Goal: Task Accomplishment & Management: Complete application form

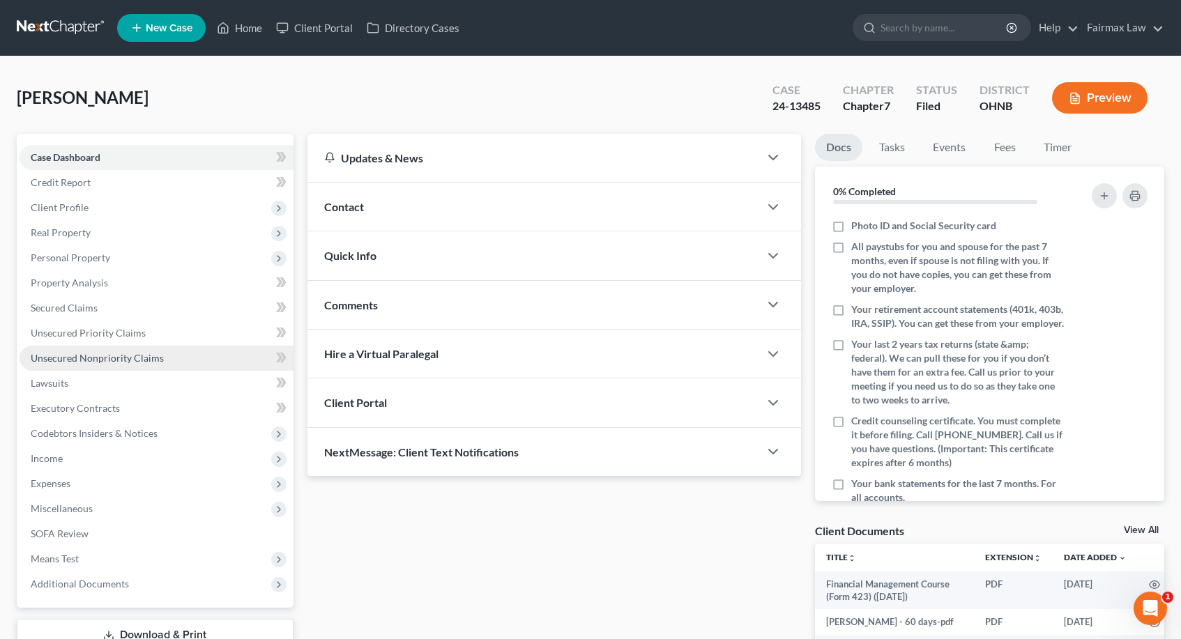
click at [109, 354] on span "Unsecured Nonpriority Claims" at bounding box center [97, 358] width 133 height 12
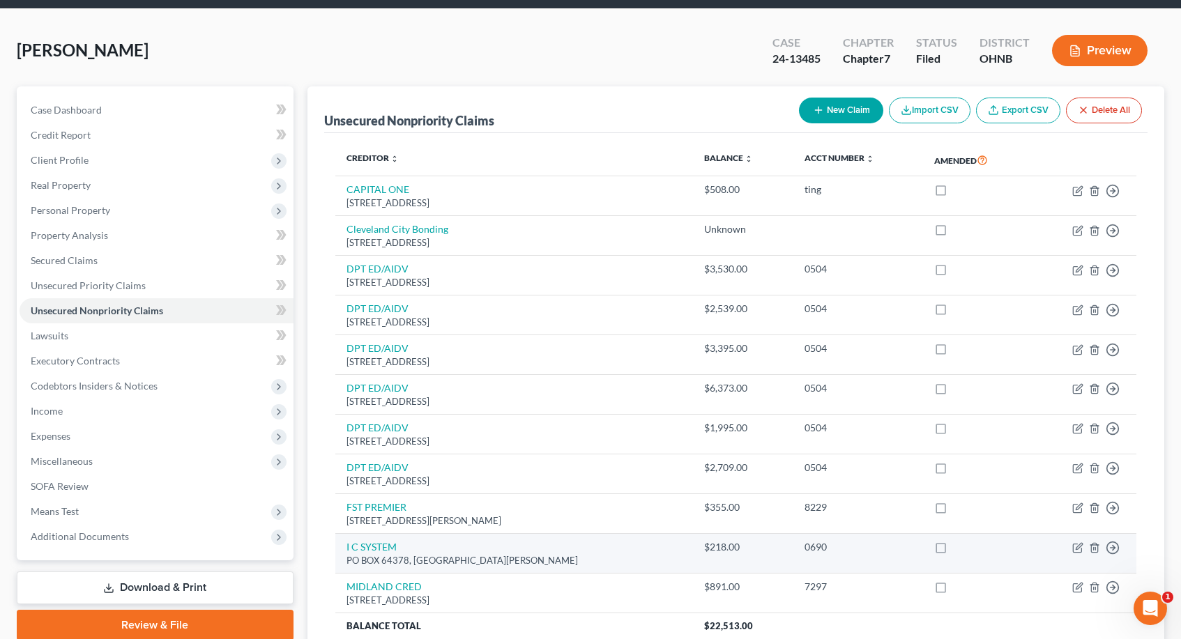
scroll to position [47, 0]
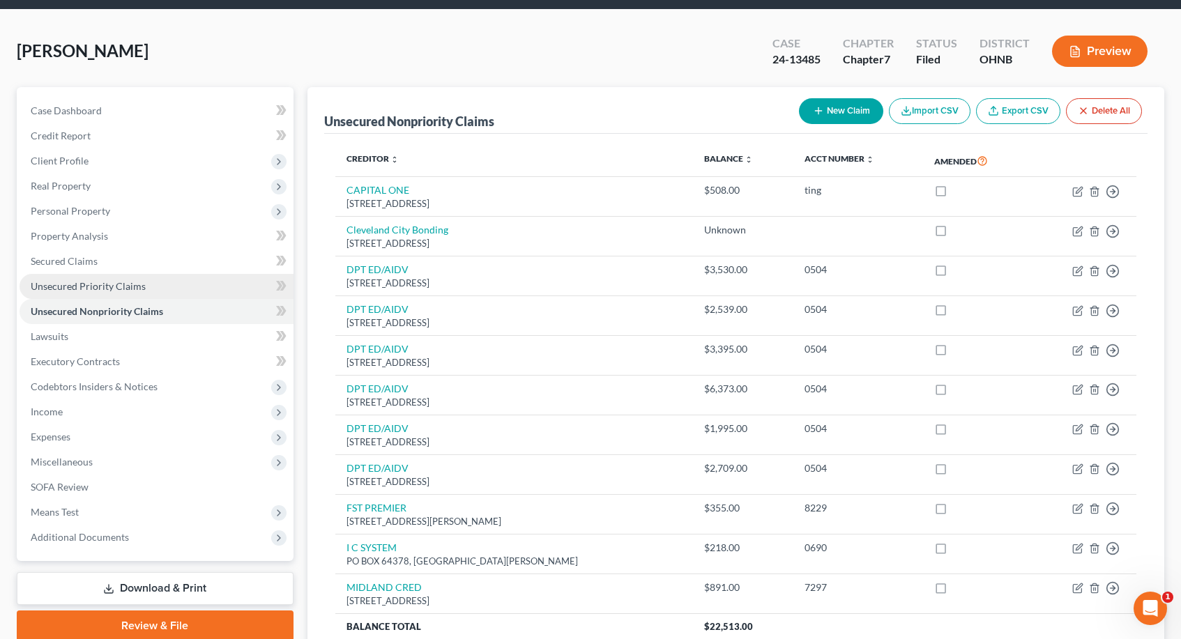
click at [181, 283] on link "Unsecured Priority Claims" at bounding box center [157, 286] width 274 height 25
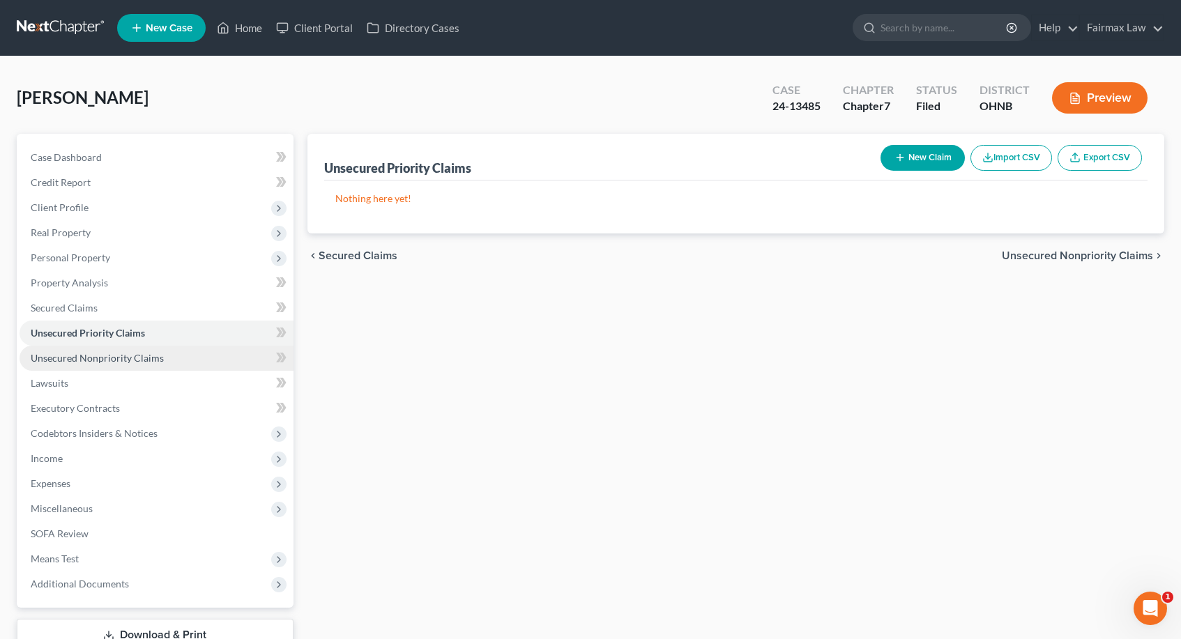
click at [179, 356] on link "Unsecured Nonpriority Claims" at bounding box center [157, 358] width 274 height 25
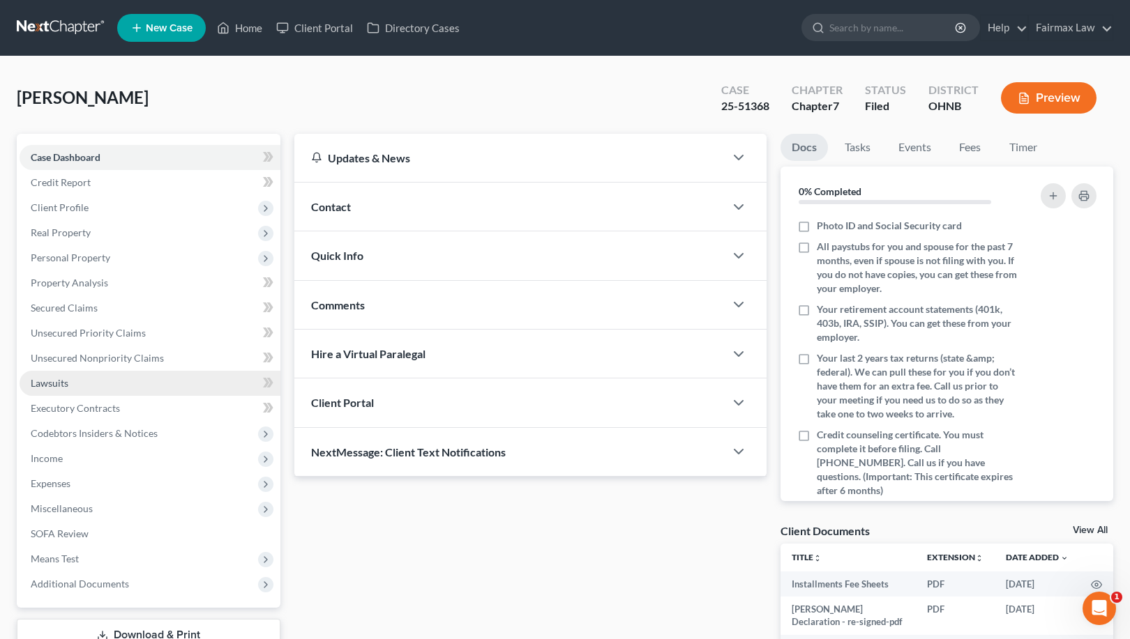
click at [91, 375] on link "Lawsuits" at bounding box center [150, 383] width 261 height 25
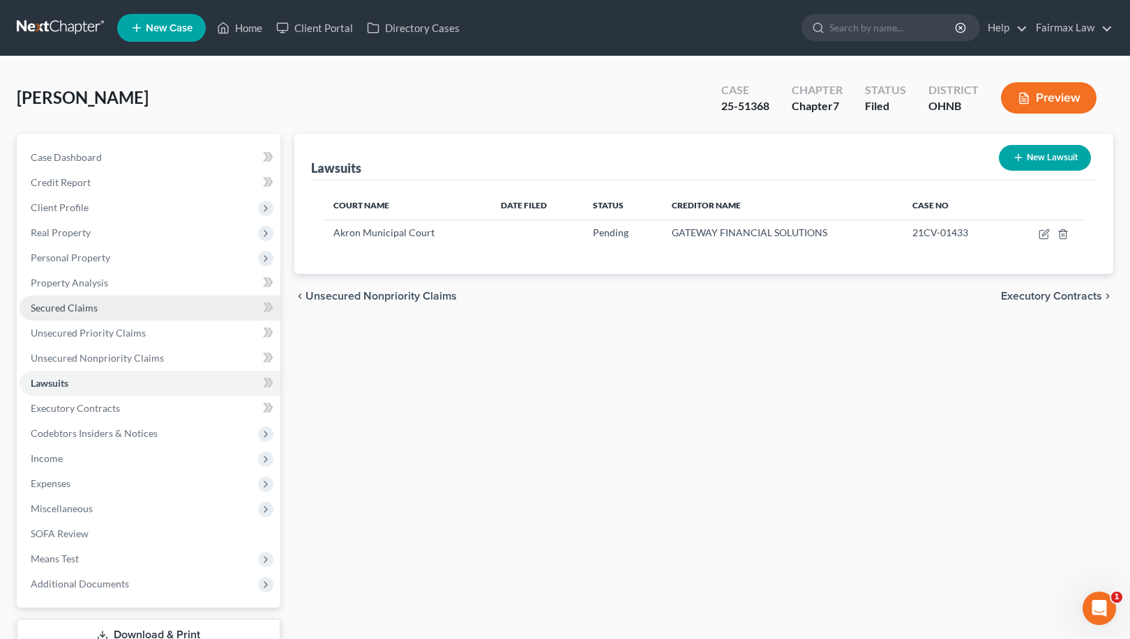
click at [123, 317] on link "Secured Claims" at bounding box center [150, 308] width 261 height 25
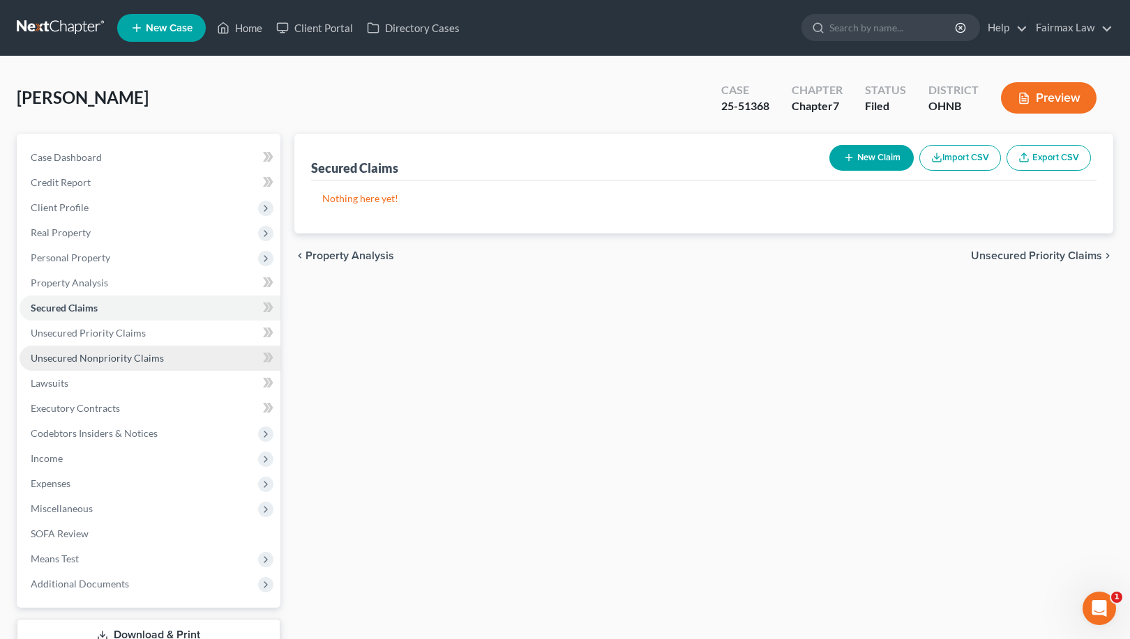
click at [106, 367] on link "Unsecured Nonpriority Claims" at bounding box center [150, 358] width 261 height 25
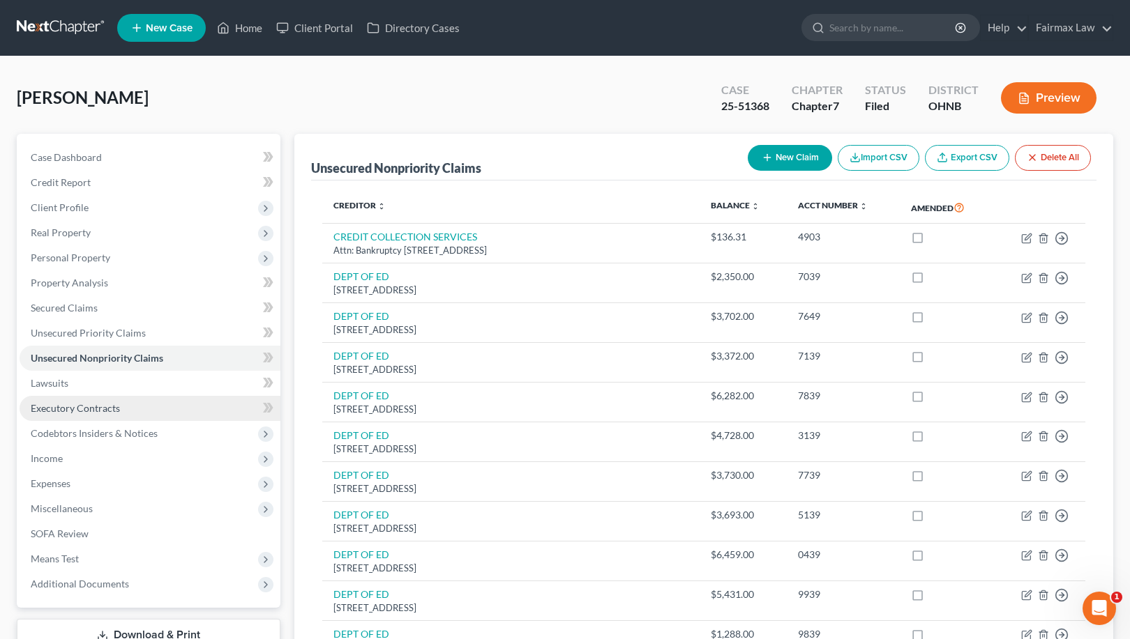
click at [146, 412] on link "Executory Contracts" at bounding box center [150, 408] width 261 height 25
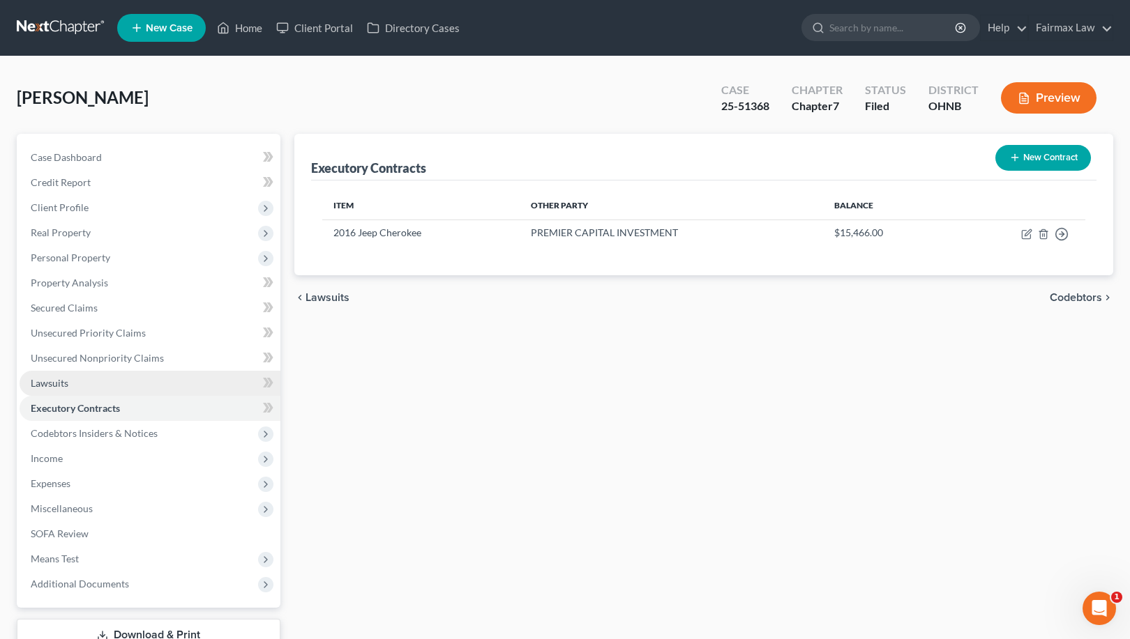
click at [137, 390] on link "Lawsuits" at bounding box center [150, 383] width 261 height 25
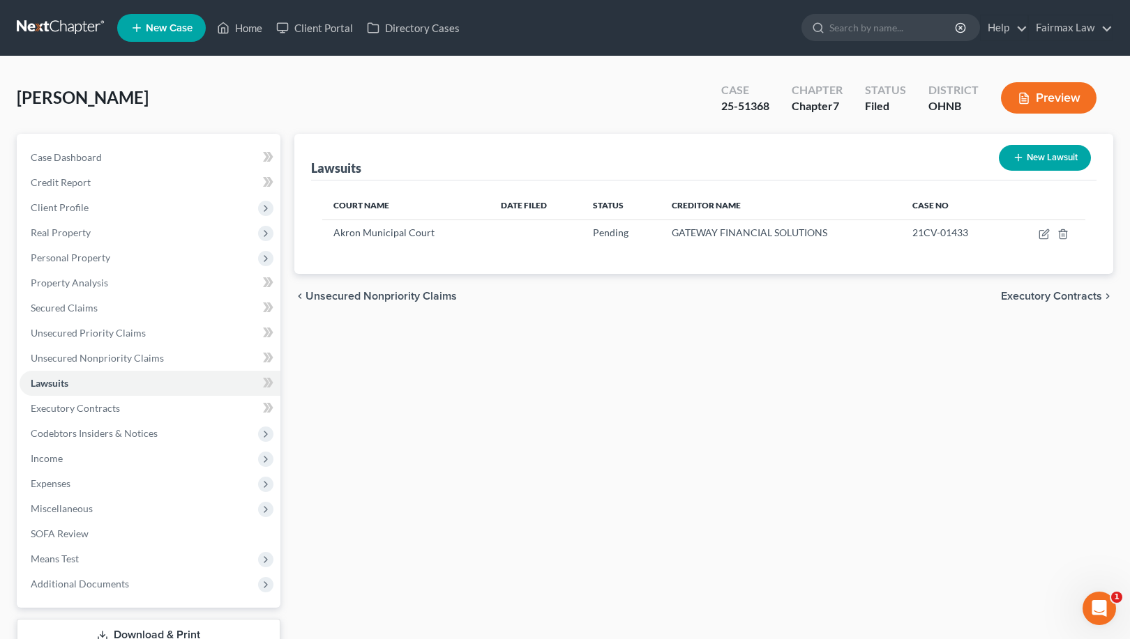
click at [1035, 164] on button "New Lawsuit" at bounding box center [1045, 158] width 92 height 26
select select "0"
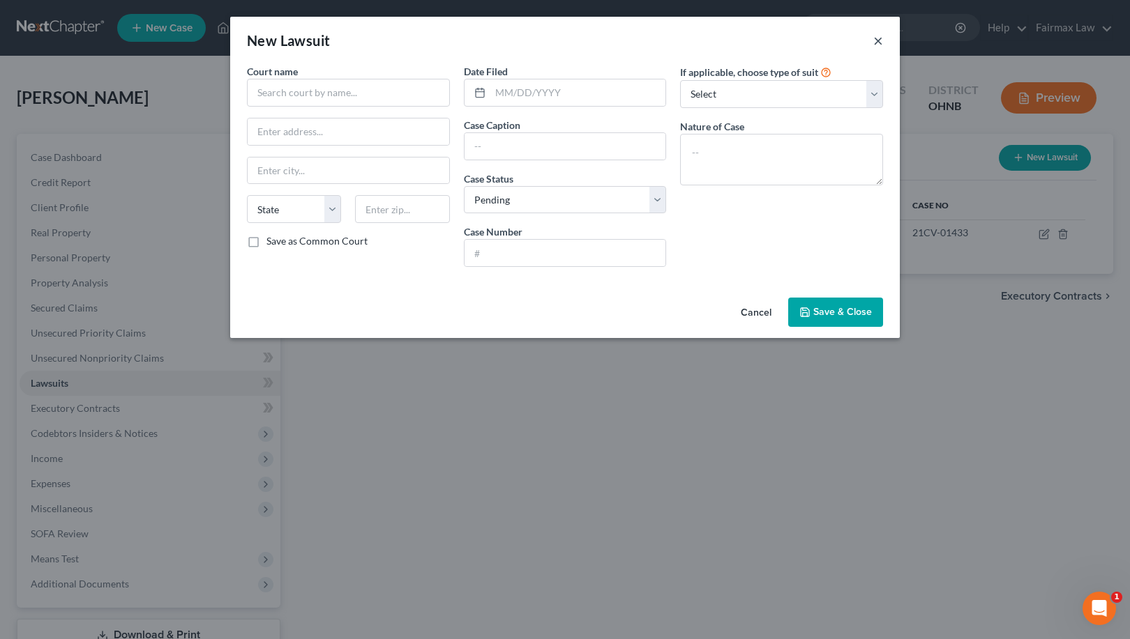
click at [875, 47] on button "×" at bounding box center [878, 40] width 10 height 17
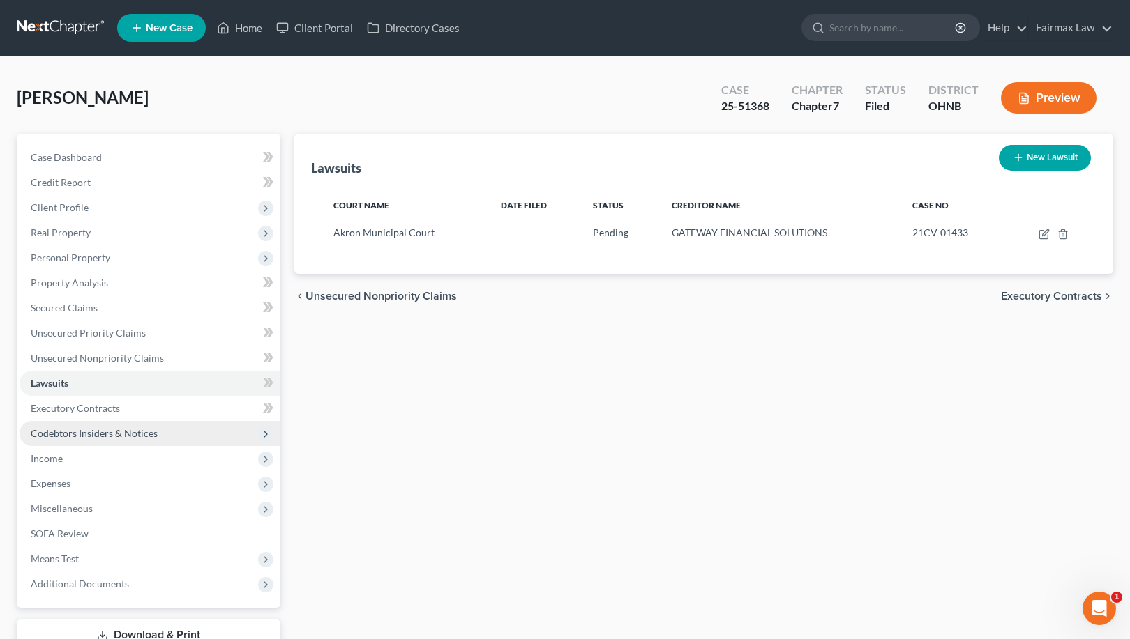
click at [184, 430] on span "Codebtors Insiders & Notices" at bounding box center [150, 433] width 261 height 25
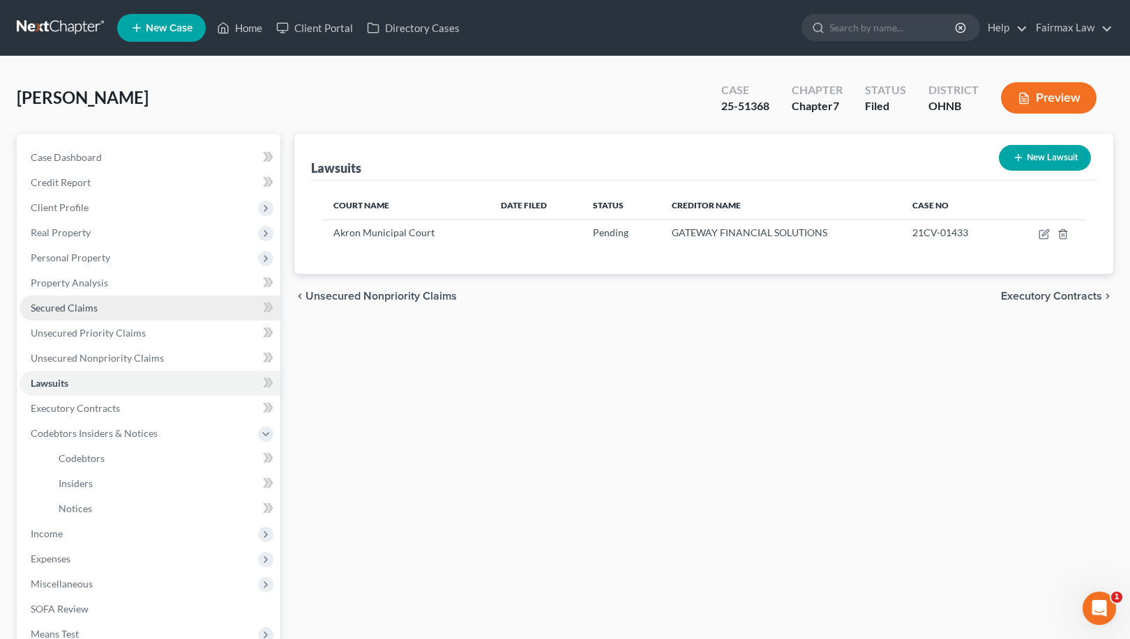
click at [117, 305] on link "Secured Claims" at bounding box center [150, 308] width 261 height 25
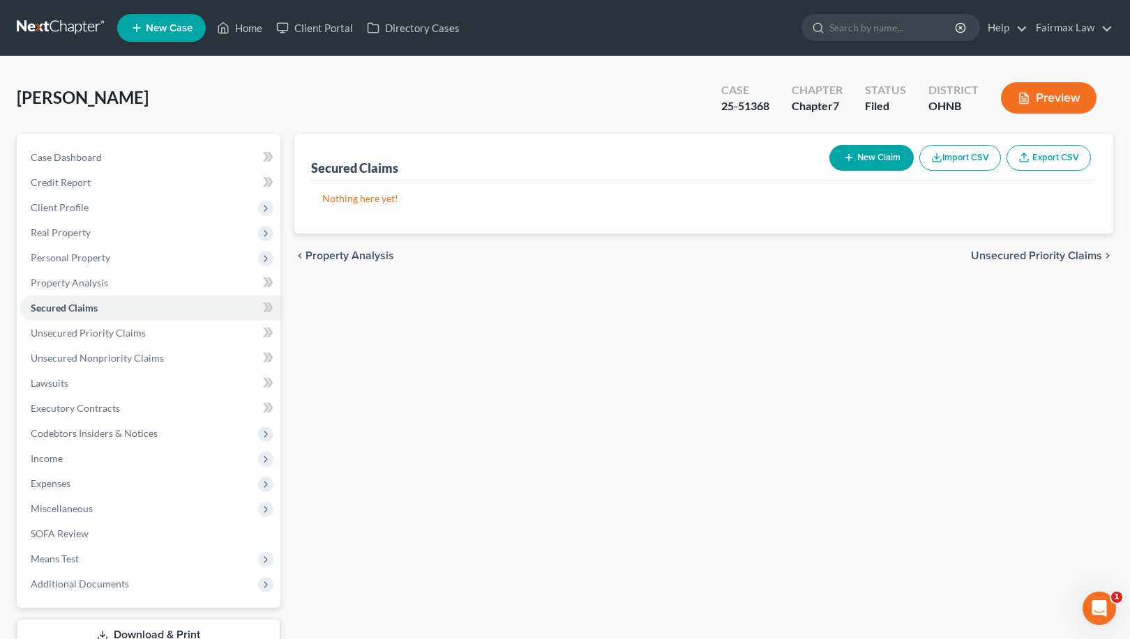
click at [862, 167] on button "New Claim" at bounding box center [871, 158] width 84 height 26
select select "0"
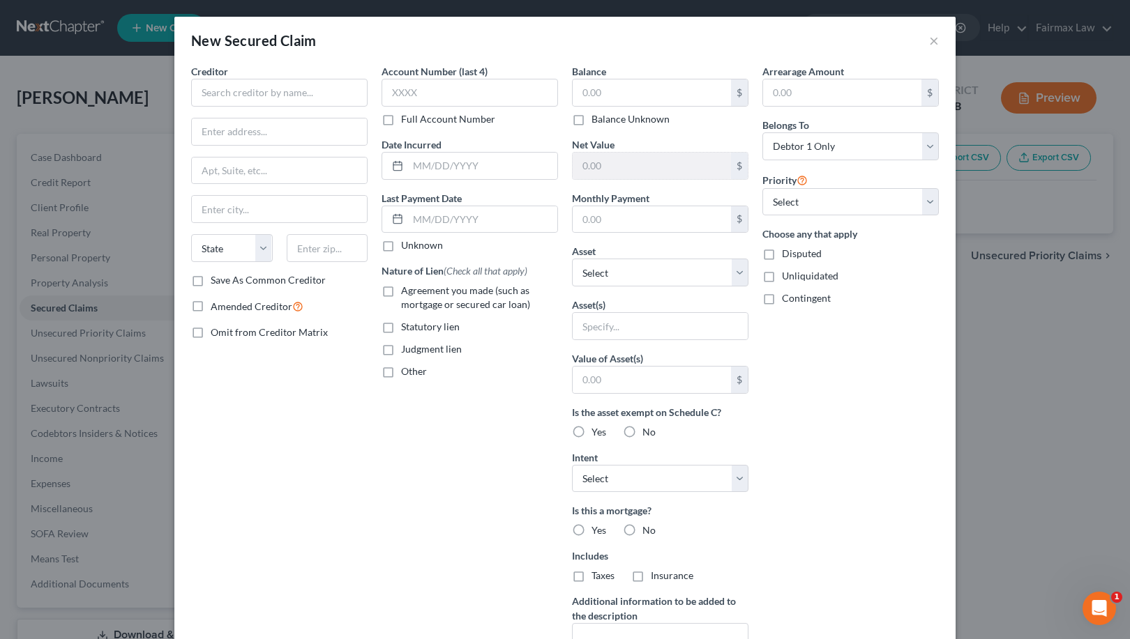
click at [927, 40] on div "New Secured Claim ×" at bounding box center [564, 40] width 781 height 47
click at [935, 40] on button "×" at bounding box center [934, 40] width 10 height 17
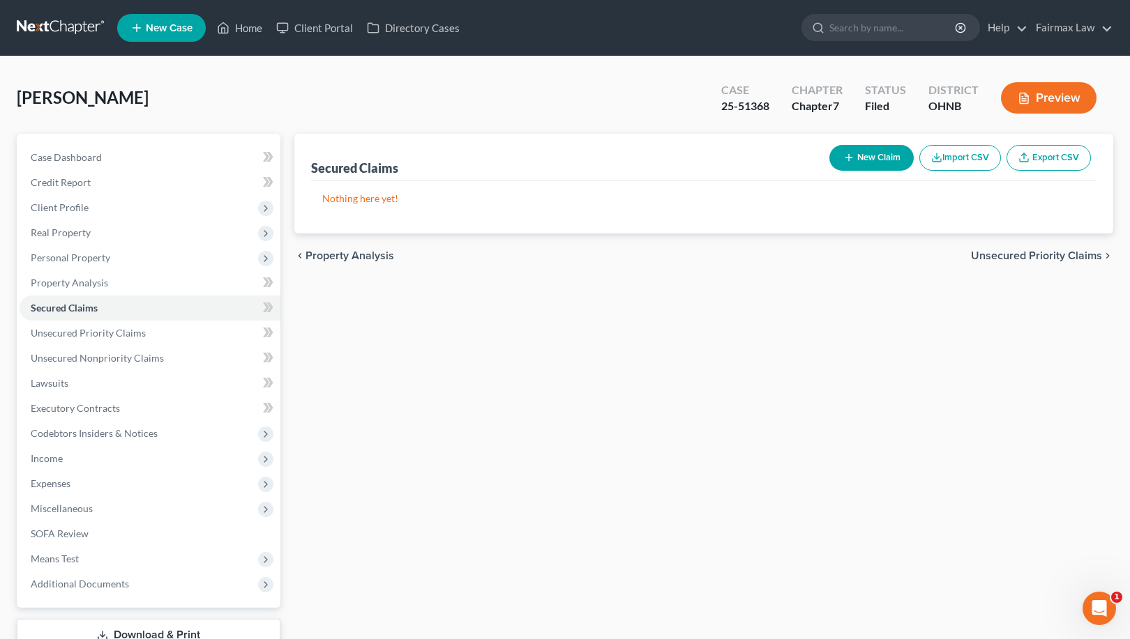
click at [1012, 100] on button "Preview" at bounding box center [1049, 97] width 96 height 31
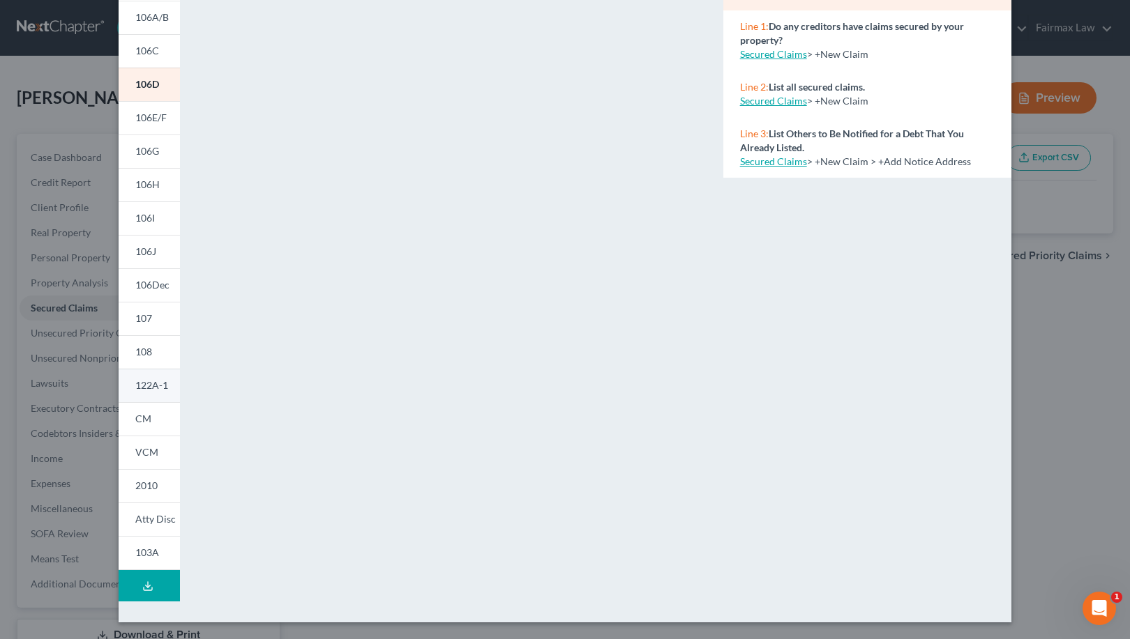
click at [153, 386] on span "122A-1" at bounding box center [151, 385] width 33 height 12
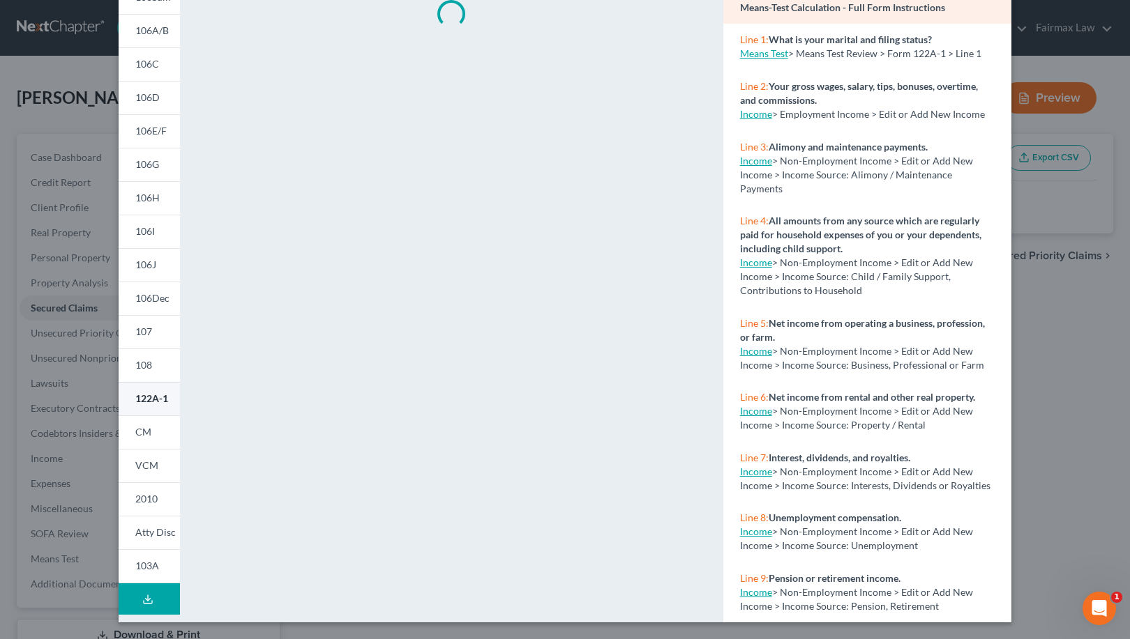
scroll to position [133, 0]
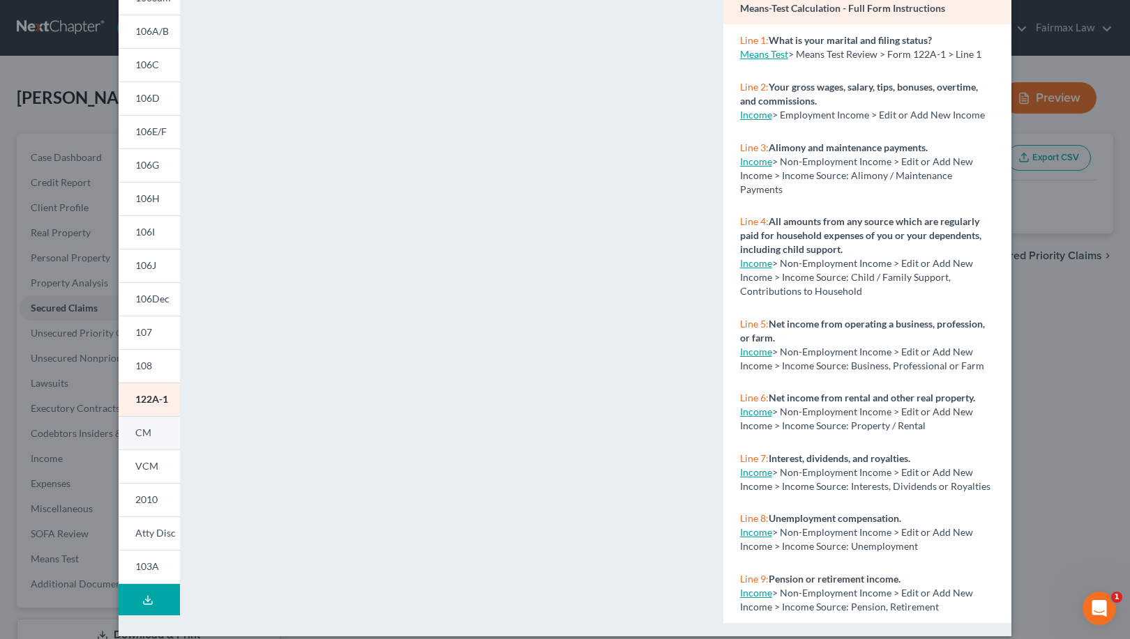
click at [144, 441] on link "CM" at bounding box center [149, 432] width 61 height 33
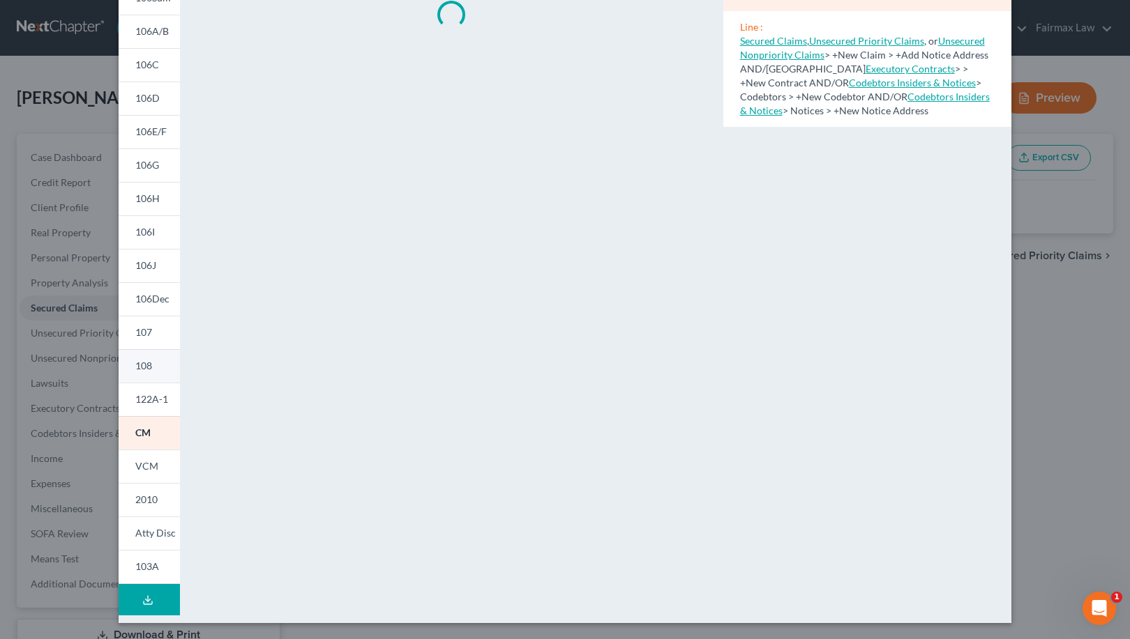
click at [147, 370] on span "108" at bounding box center [143, 366] width 17 height 12
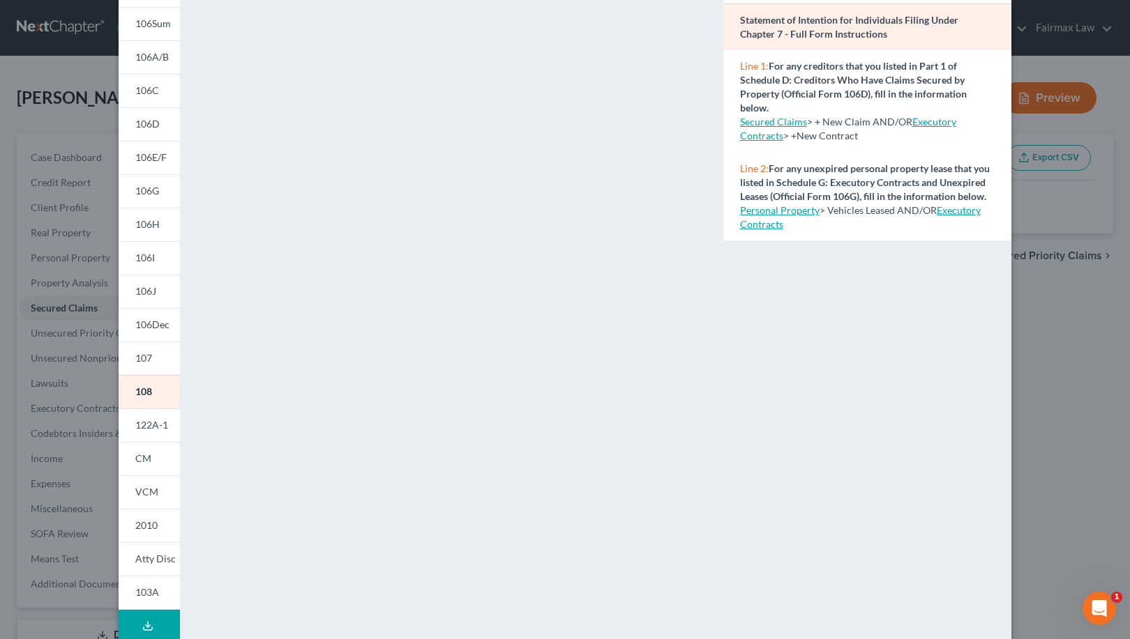
scroll to position [105, 0]
click at [145, 365] on span "107" at bounding box center [143, 360] width 17 height 12
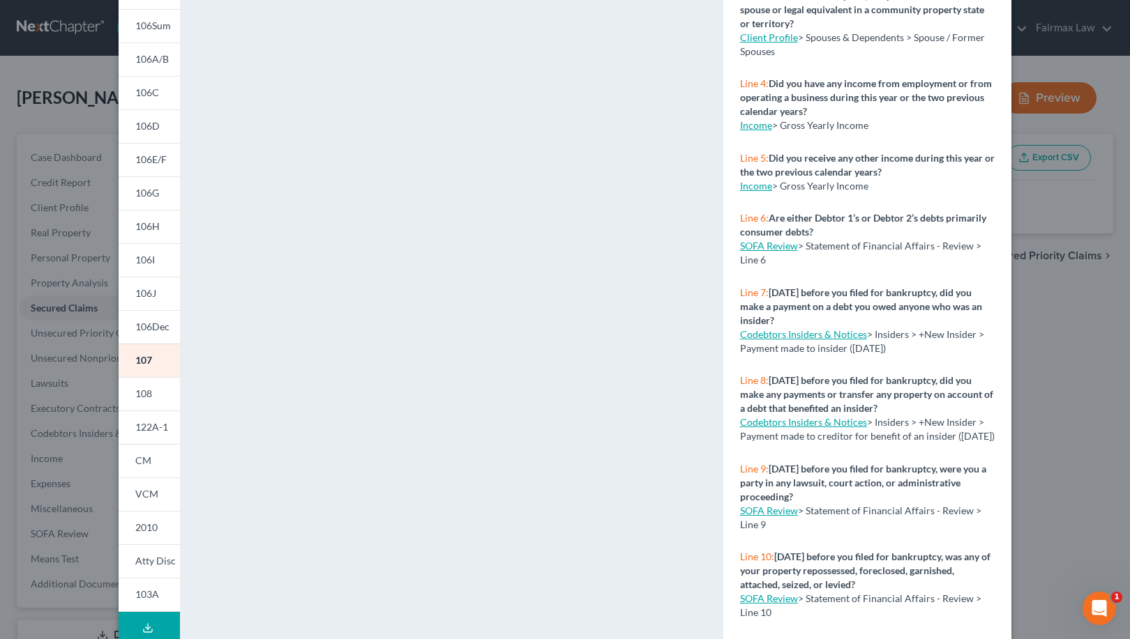
scroll to position [193, 0]
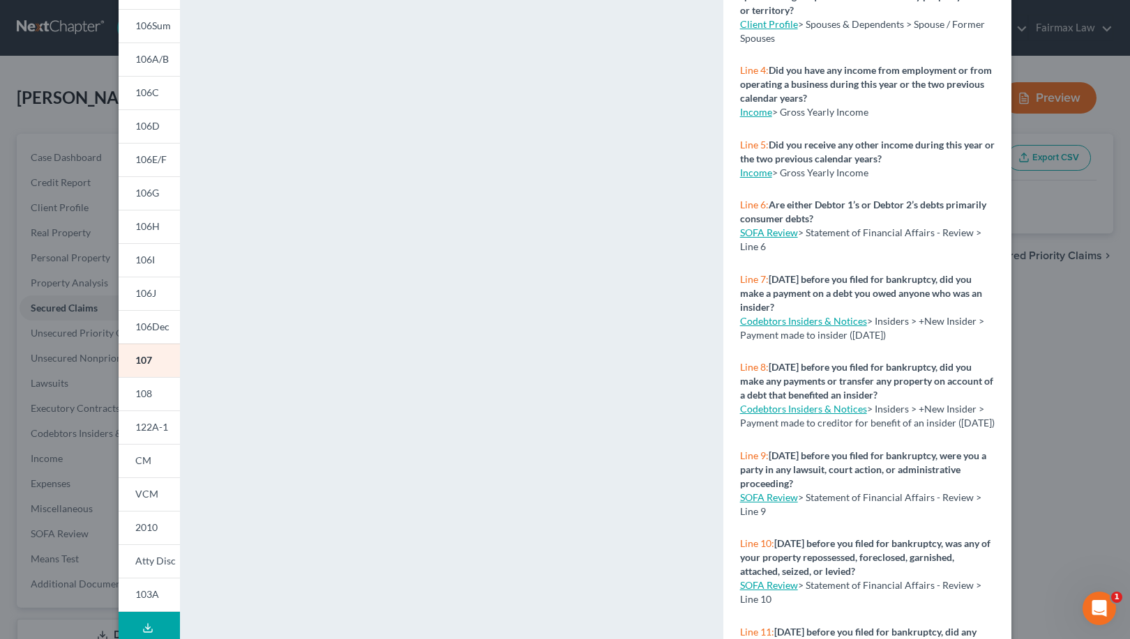
click at [768, 503] on link "SOFA Review" at bounding box center [769, 498] width 58 height 12
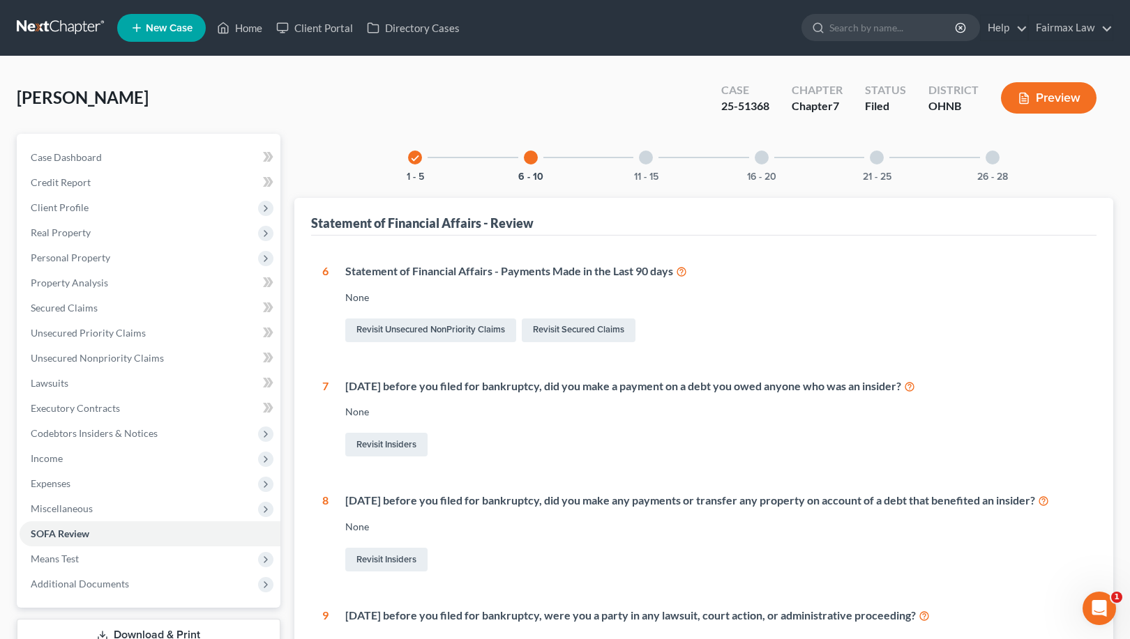
drag, startPoint x: 1067, startPoint y: 105, endPoint x: 1074, endPoint y: 281, distance: 175.9
click at [1074, 281] on div "[PERSON_NAME] Upgraded Case 25-51368 Chapter Chapter 7 Status Filed District [G…" at bounding box center [565, 562] width 1096 height 979
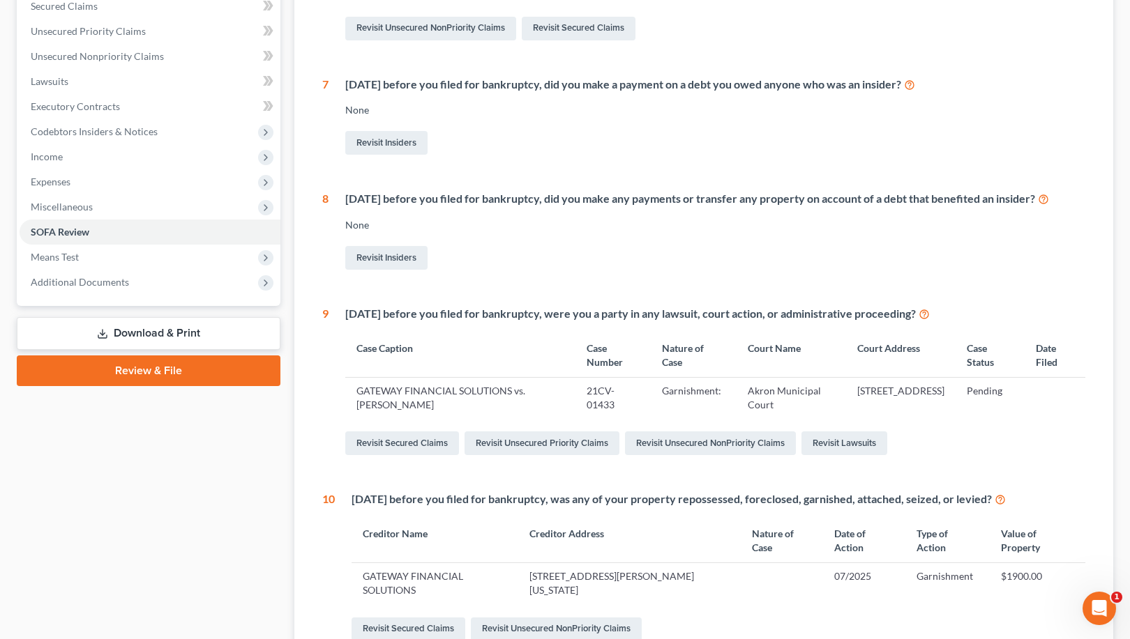
scroll to position [308, 0]
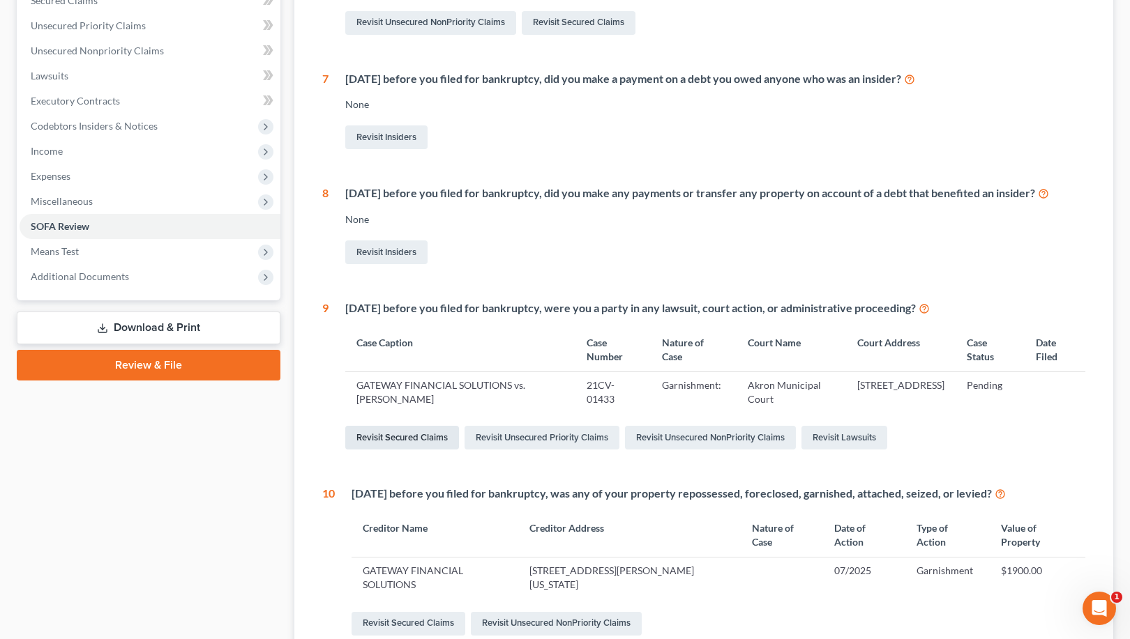
click at [405, 441] on link "Revisit Secured Claims" at bounding box center [402, 438] width 114 height 24
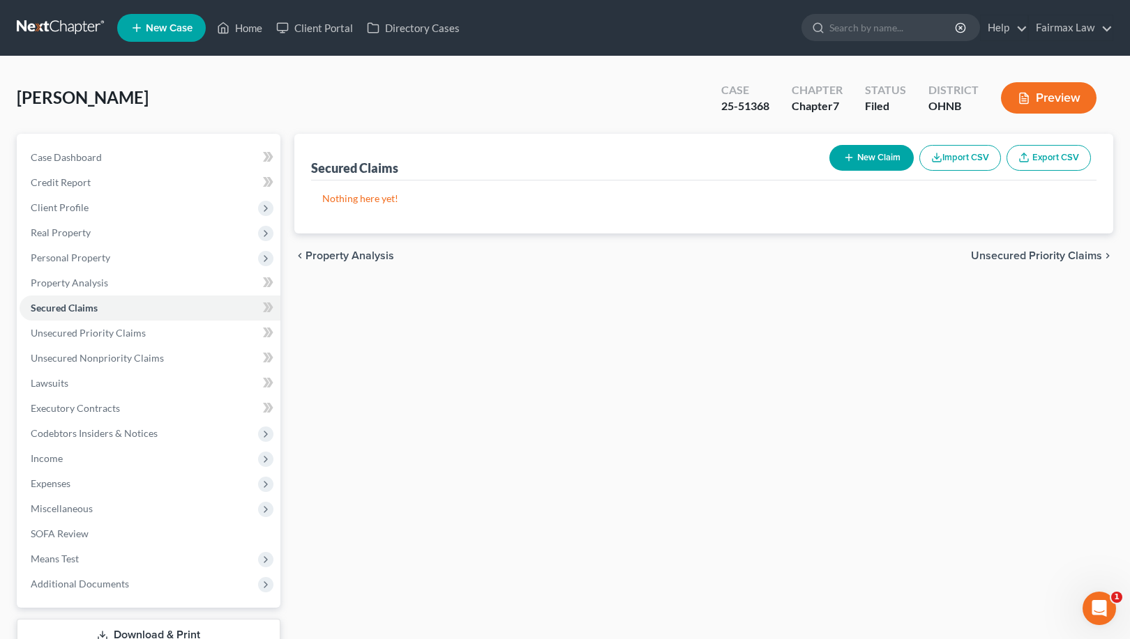
click at [897, 151] on button "New Claim" at bounding box center [871, 158] width 84 height 26
select select "0"
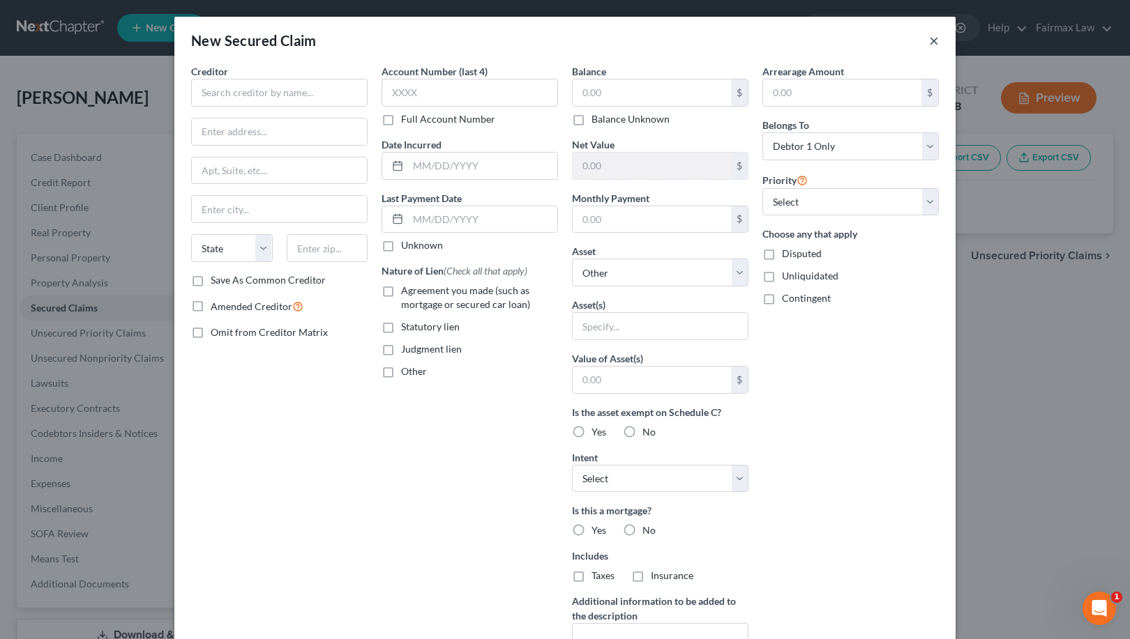
click at [938, 49] on button "×" at bounding box center [934, 40] width 10 height 17
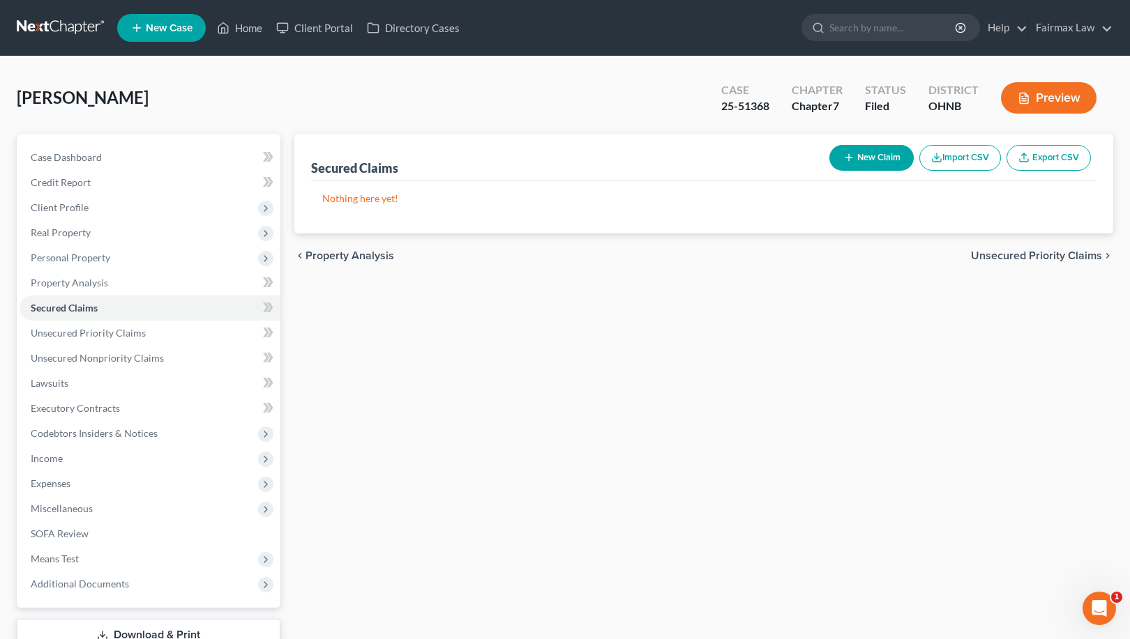
click at [853, 151] on button "New Claim" at bounding box center [871, 158] width 84 height 26
select select "0"
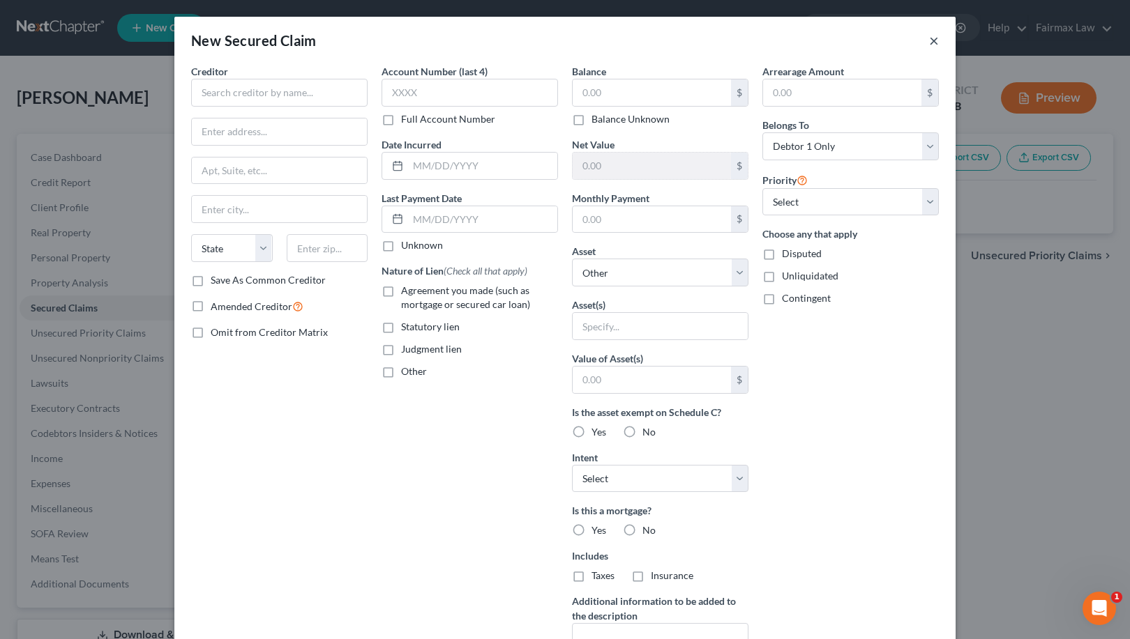
click at [934, 40] on button "×" at bounding box center [934, 40] width 10 height 17
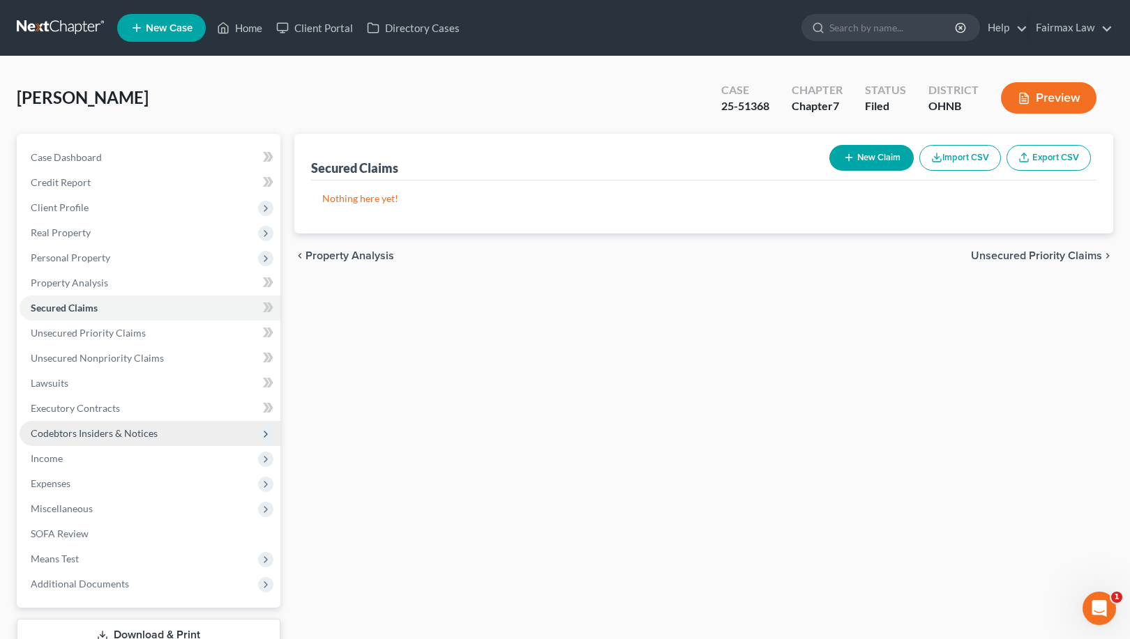
click at [103, 432] on span "Codebtors Insiders & Notices" at bounding box center [94, 433] width 127 height 12
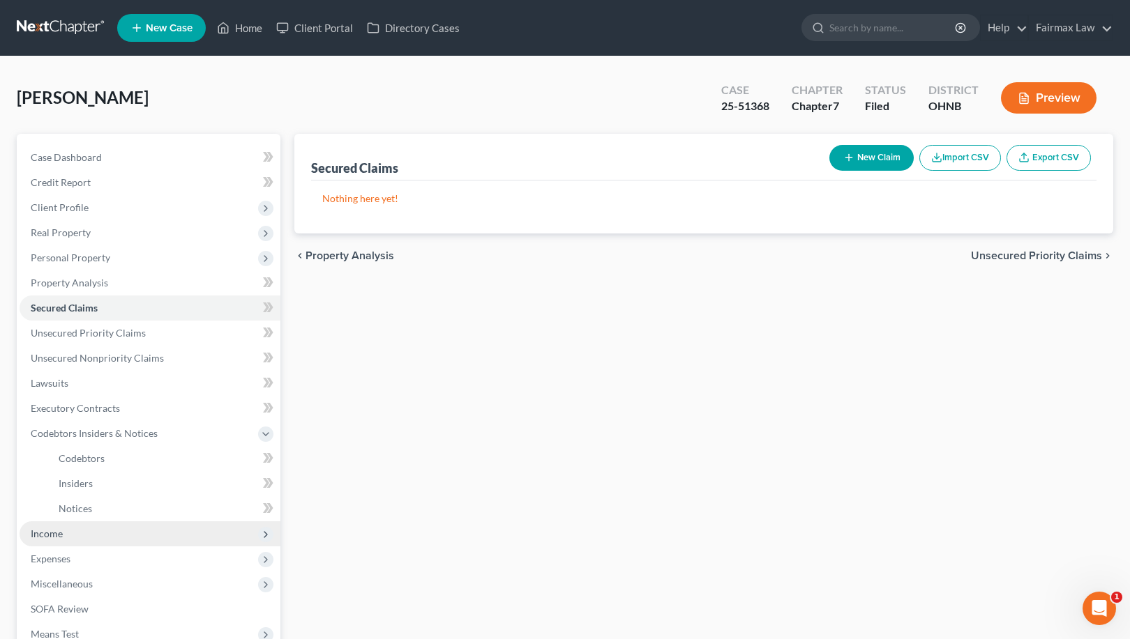
click at [89, 537] on span "Income" at bounding box center [150, 534] width 261 height 25
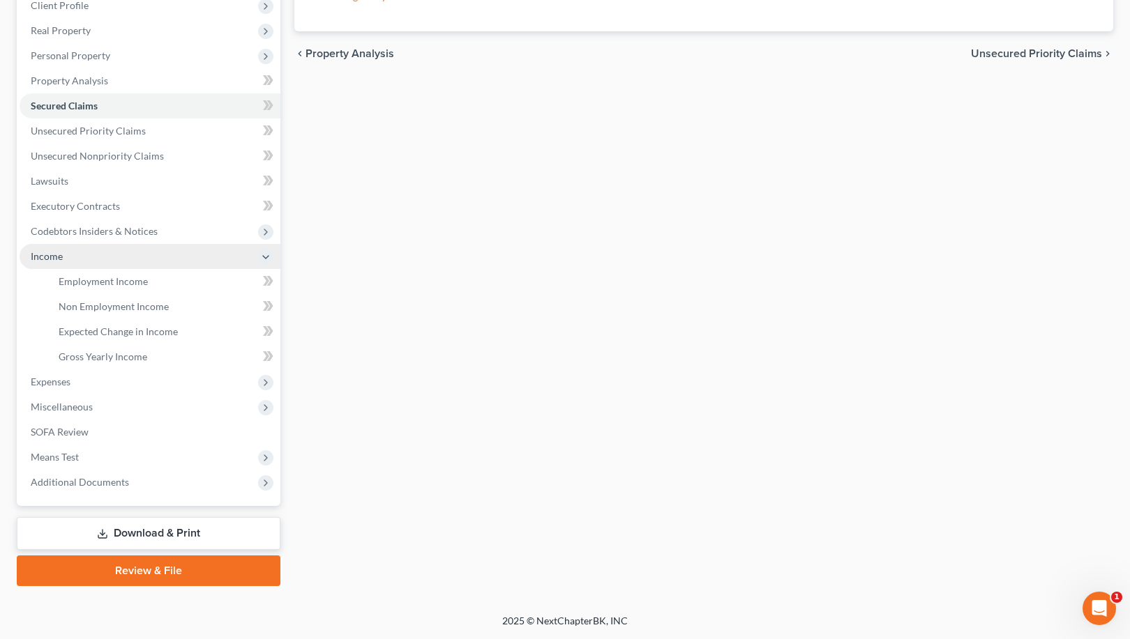
scroll to position [202, 0]
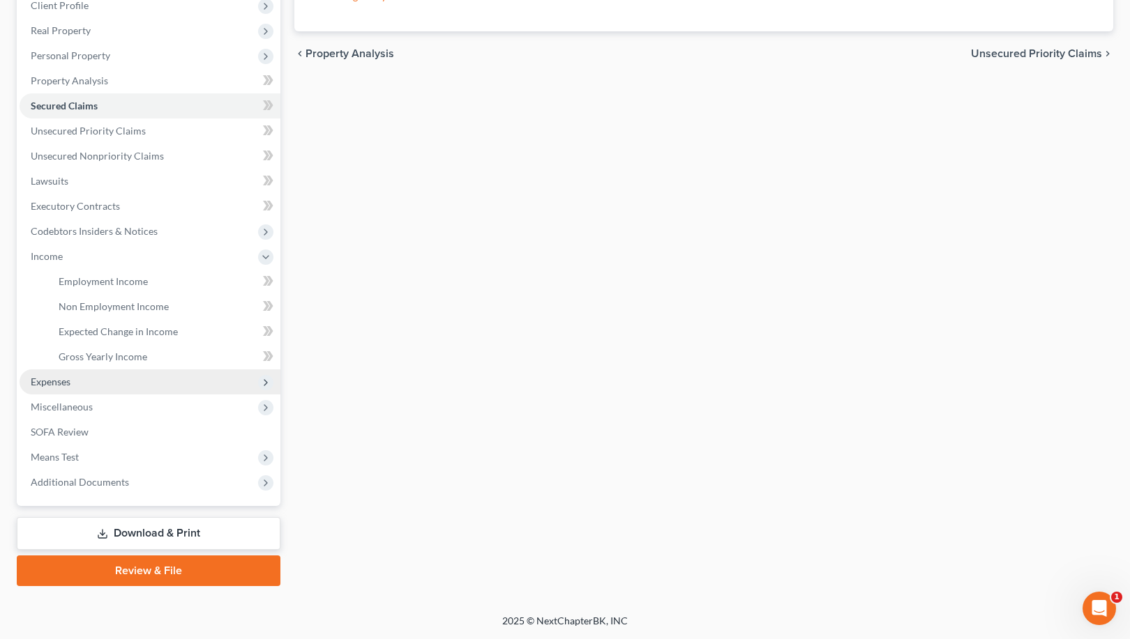
click at [68, 393] on span "Expenses" at bounding box center [150, 382] width 261 height 25
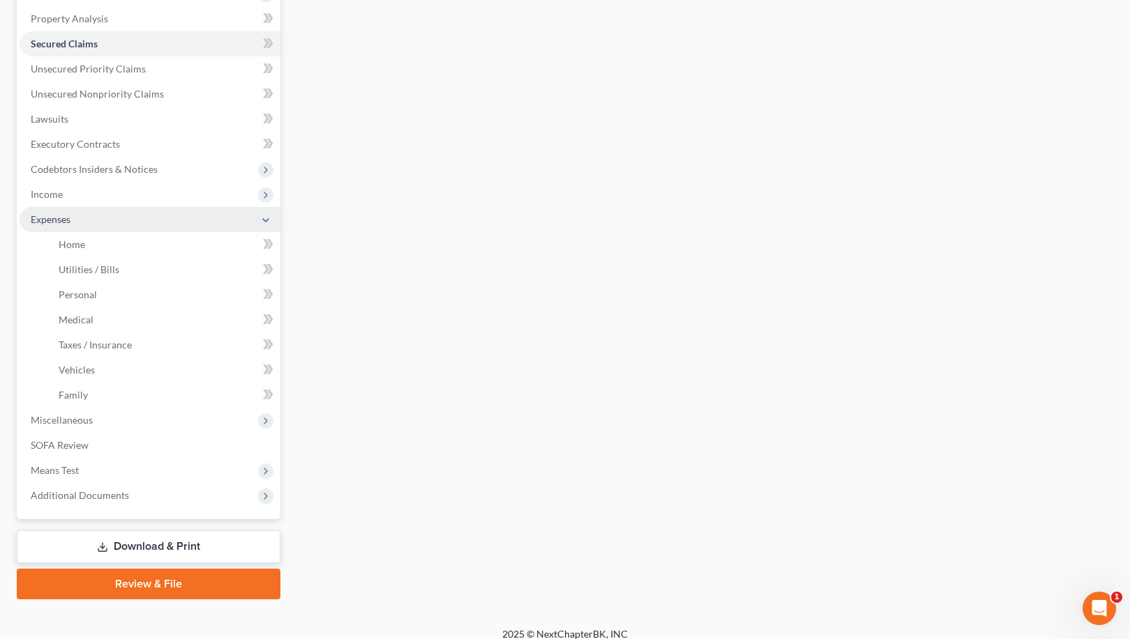
scroll to position [268, 0]
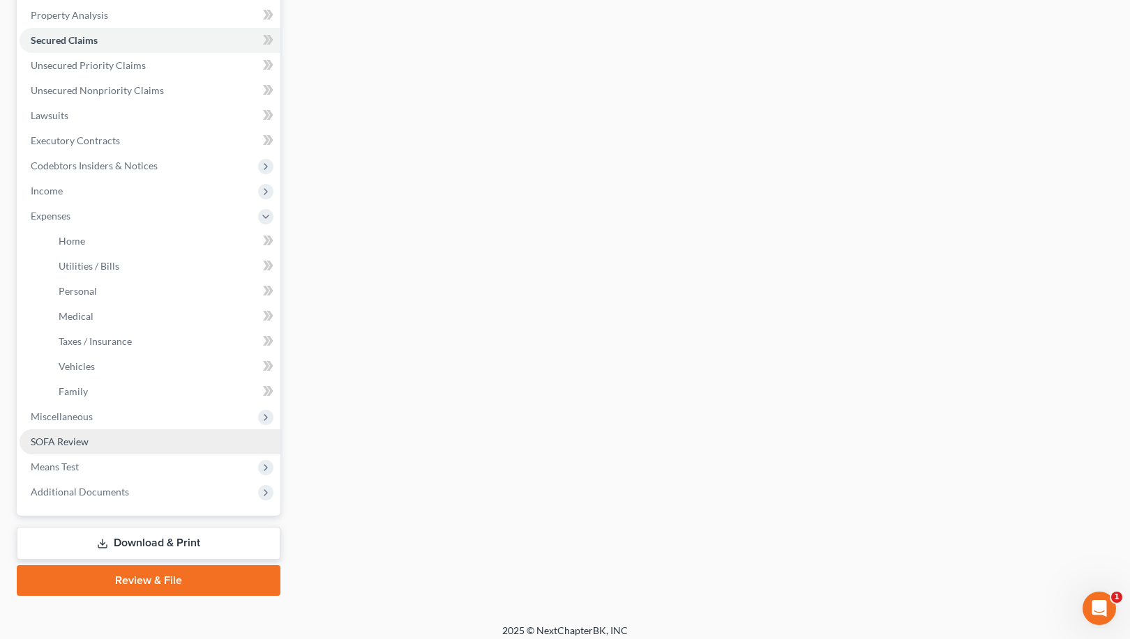
click at [68, 433] on link "SOFA Review" at bounding box center [150, 442] width 261 height 25
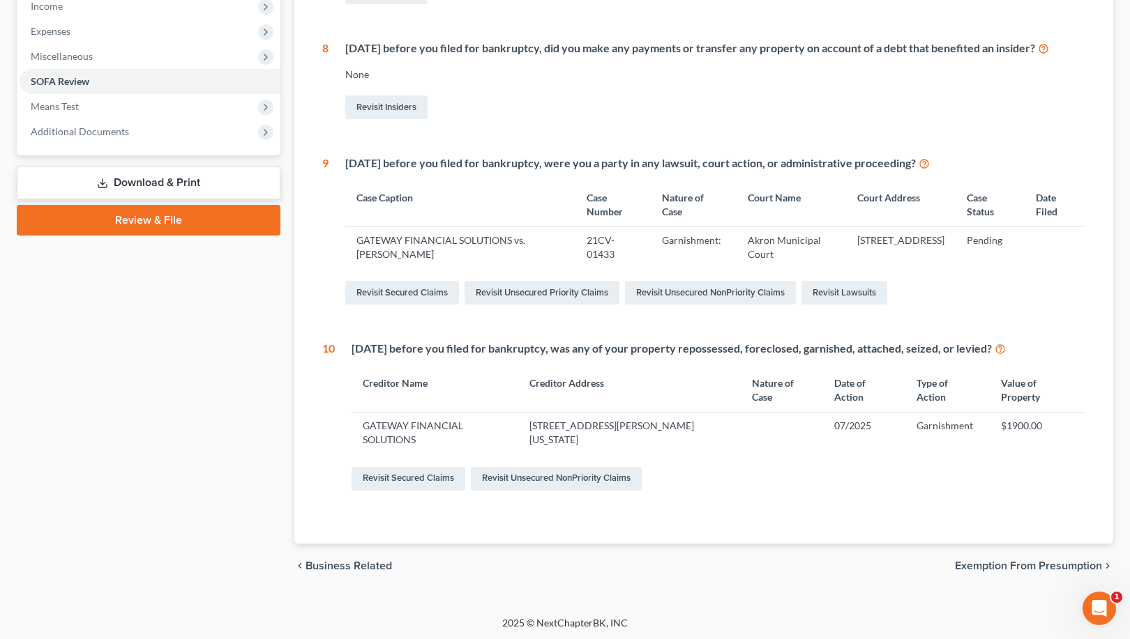
scroll to position [451, 0]
click at [1003, 565] on span "Exemption from Presumption" at bounding box center [1028, 567] width 147 height 11
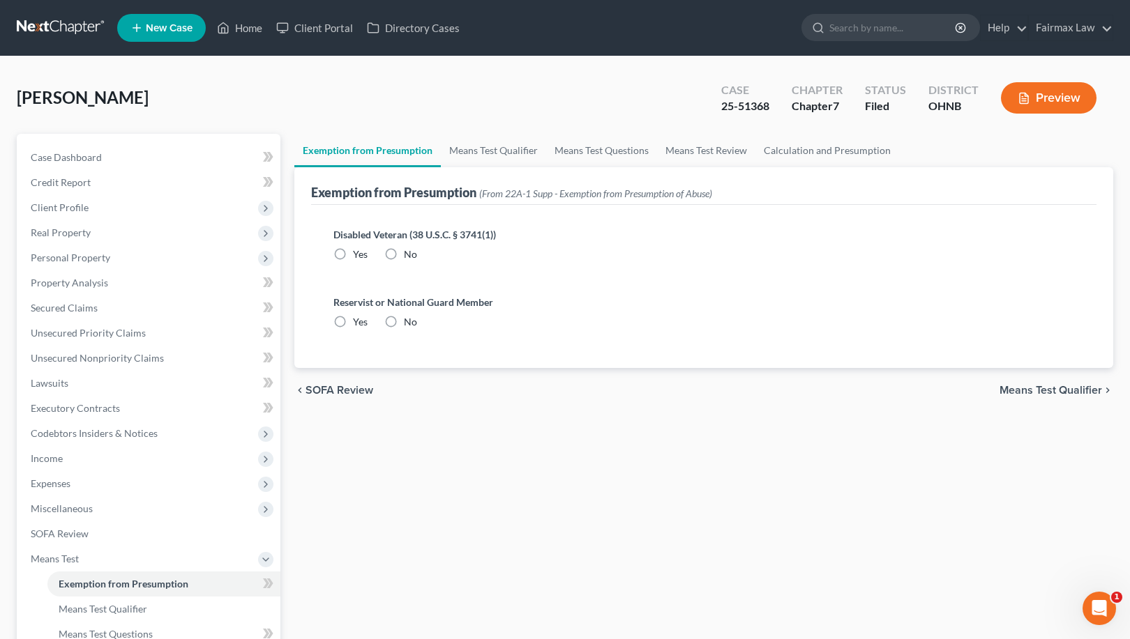
radio input "true"
click at [1064, 396] on span "Means Test Qualifier" at bounding box center [1050, 390] width 103 height 11
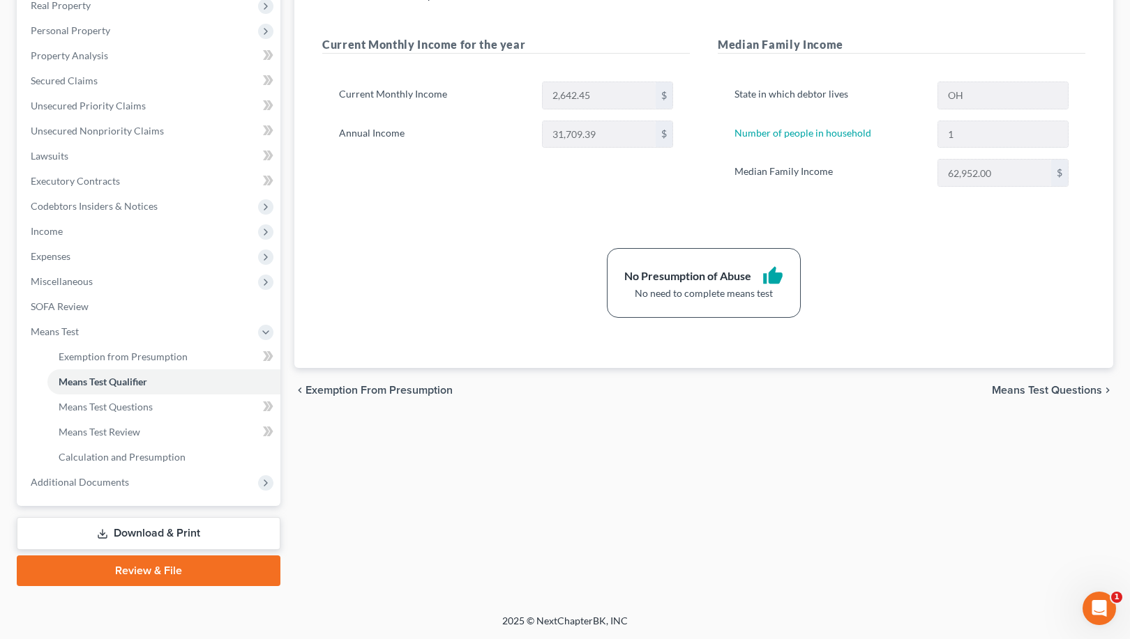
click at [394, 393] on span "Exemption from Presumption" at bounding box center [378, 390] width 147 height 11
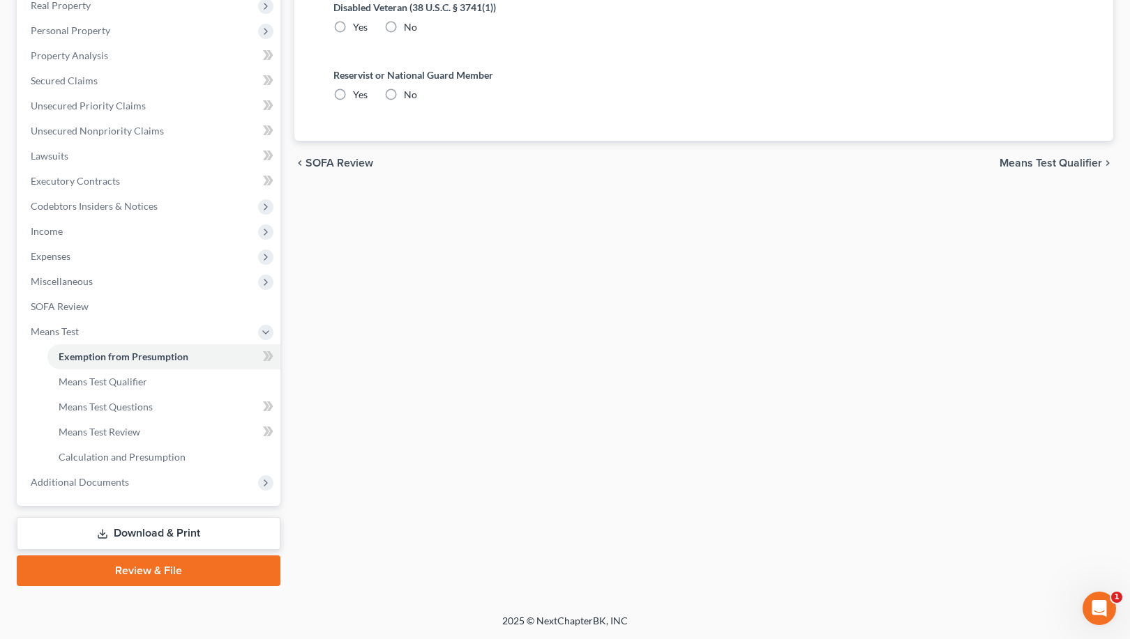
scroll to position [1, 0]
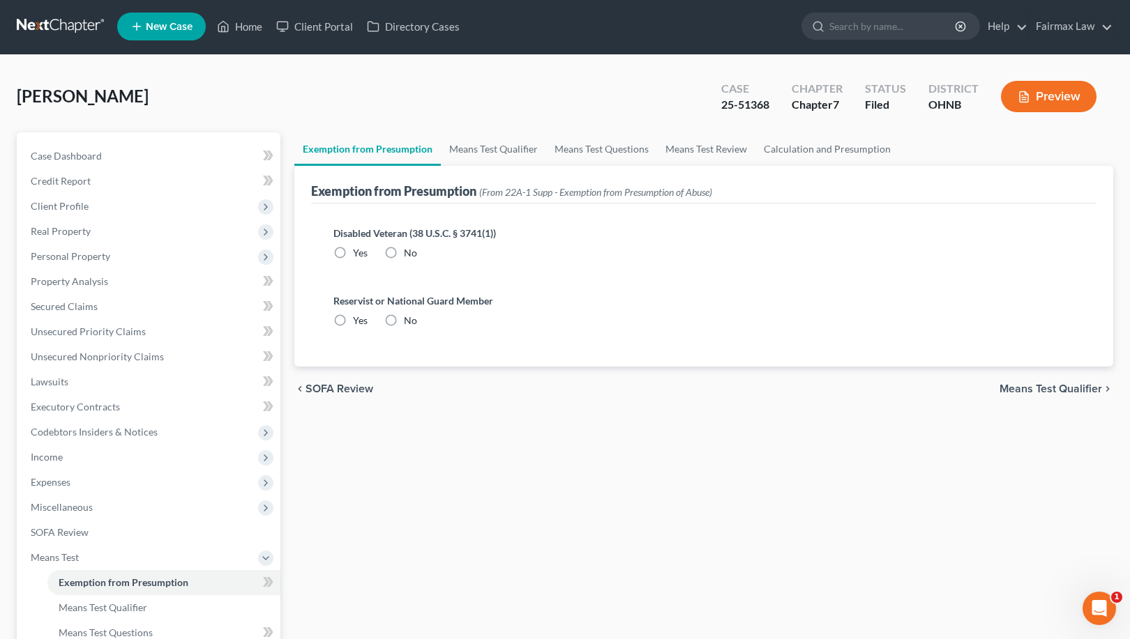
radio input "true"
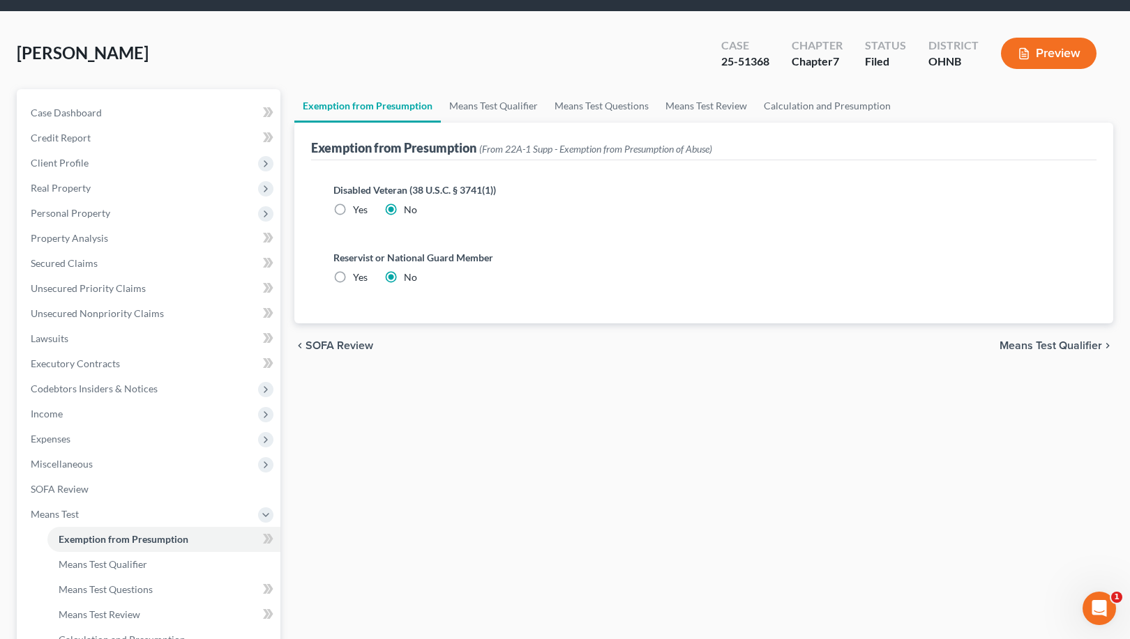
scroll to position [46, 0]
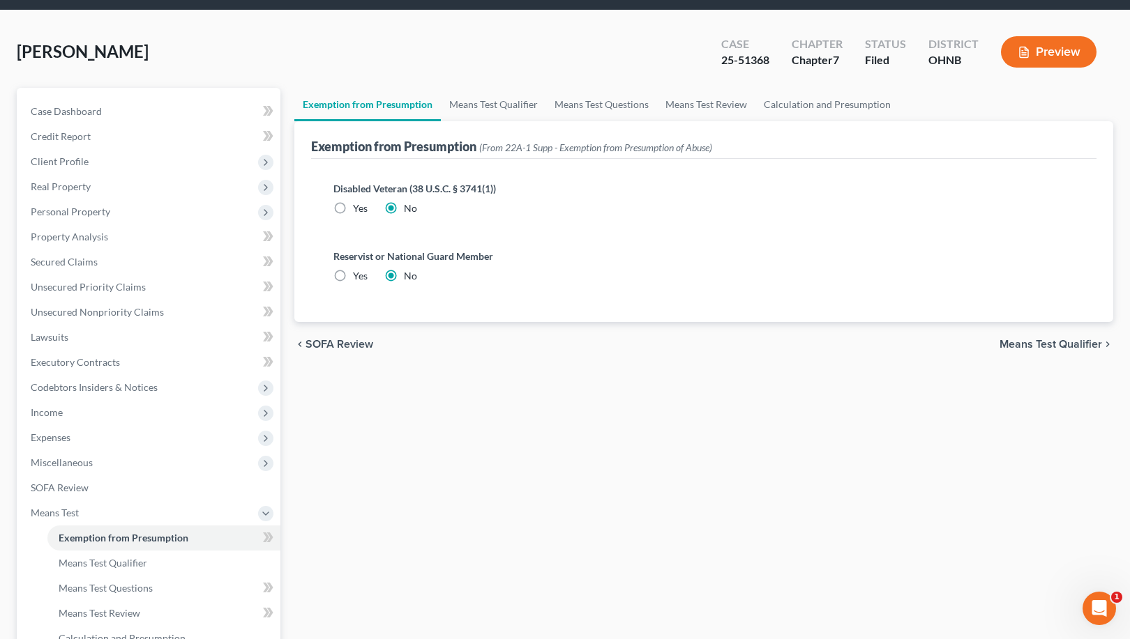
click at [339, 349] on span "SOFA Review" at bounding box center [339, 344] width 68 height 11
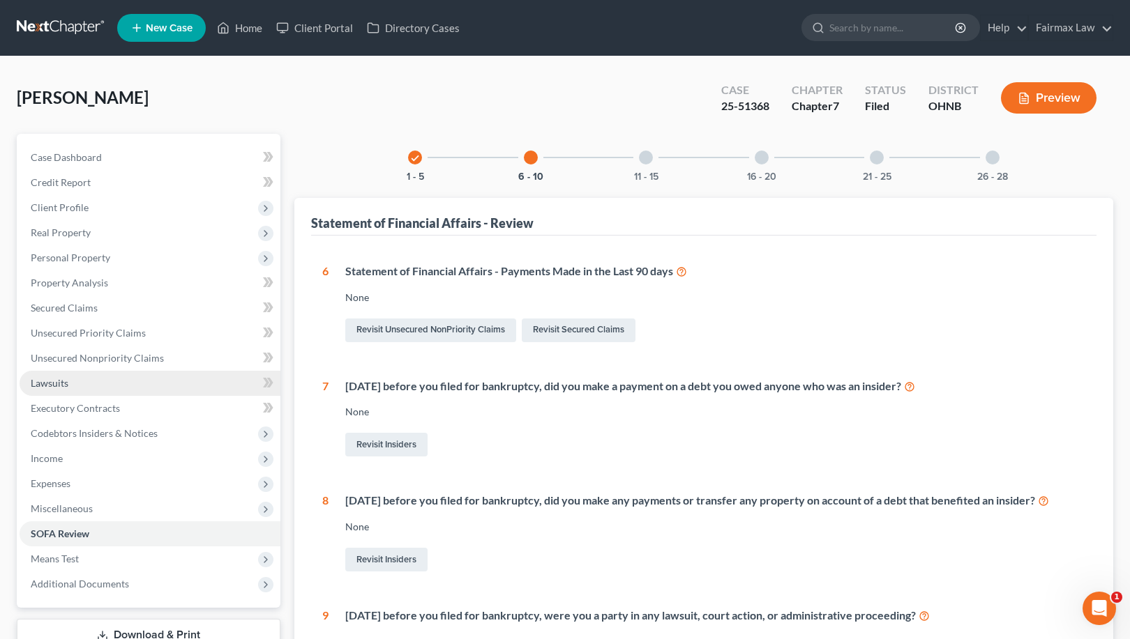
click at [104, 381] on link "Lawsuits" at bounding box center [150, 383] width 261 height 25
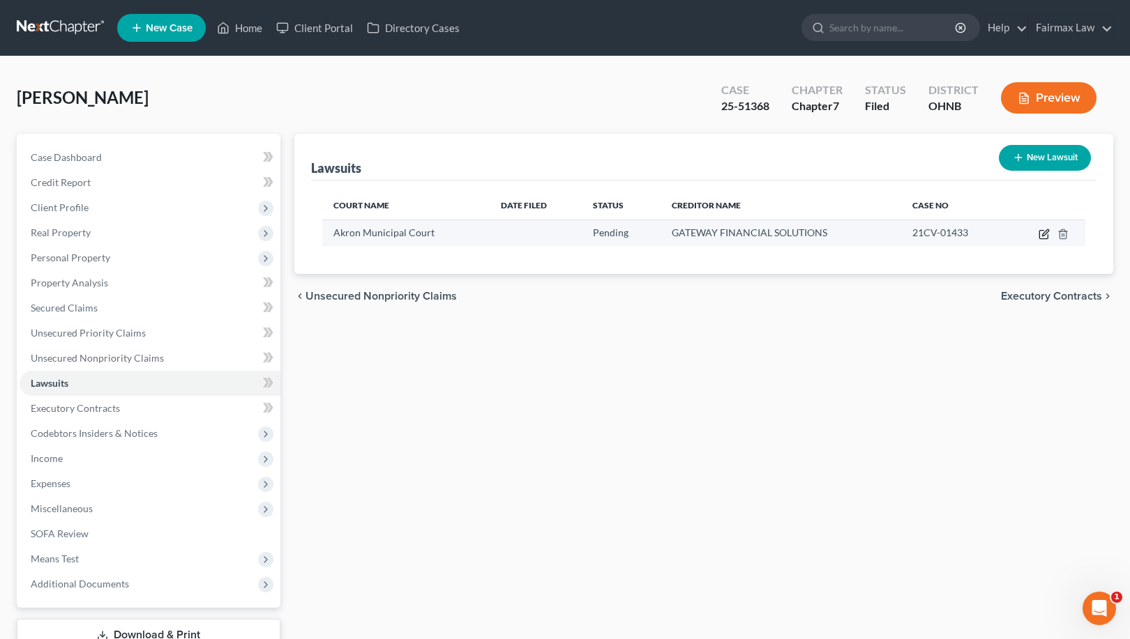
click at [1042, 238] on icon "button" at bounding box center [1043, 234] width 11 height 11
select select "36"
select select "0"
select select "1"
select select "23"
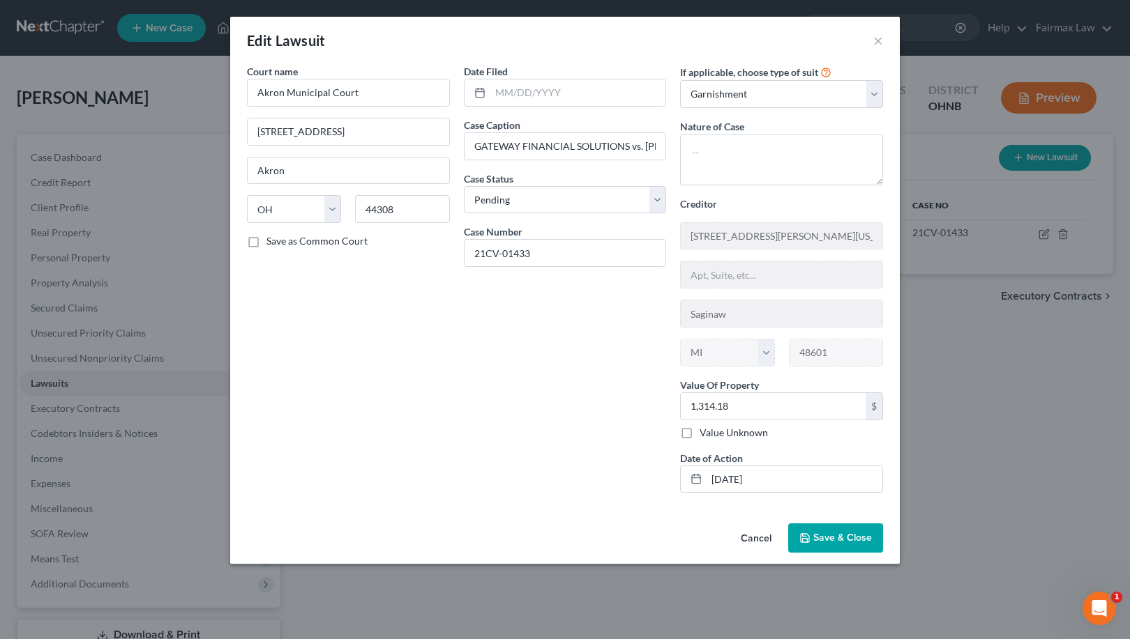
click at [750, 536] on button "Cancel" at bounding box center [755, 539] width 53 height 28
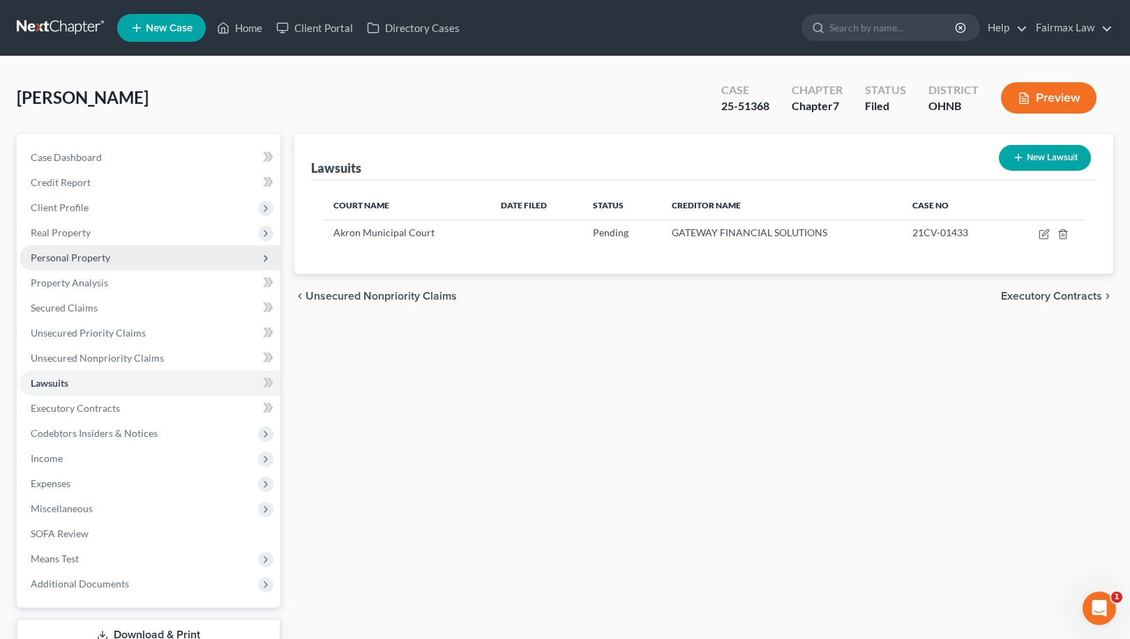
click at [120, 254] on span "Personal Property" at bounding box center [150, 257] width 261 height 25
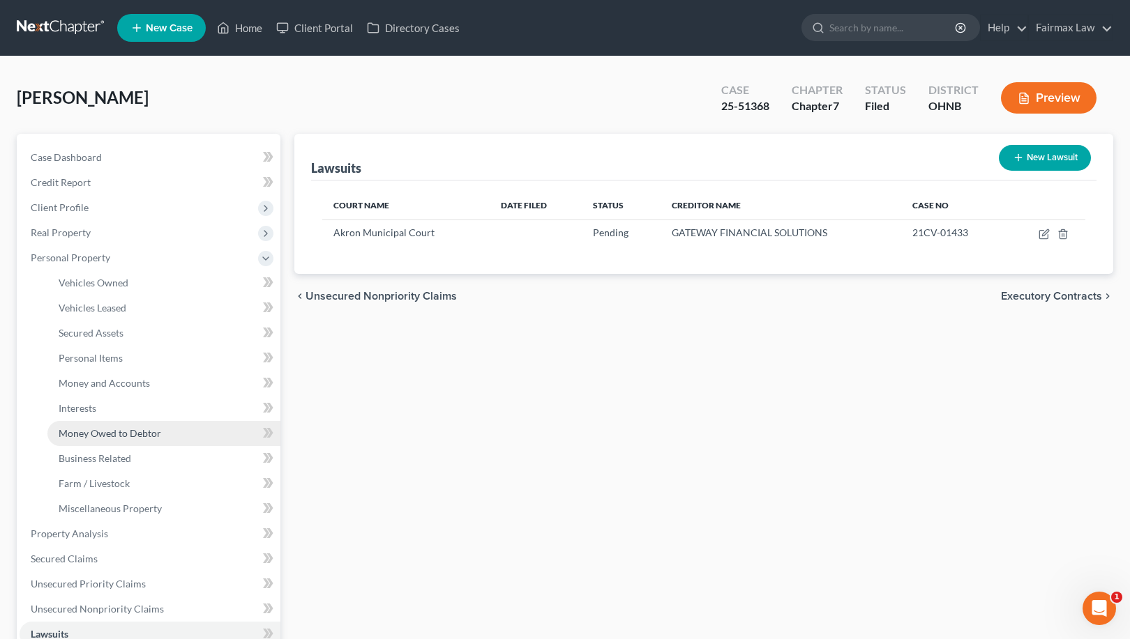
click at [114, 430] on span "Money Owed to Debtor" at bounding box center [110, 433] width 103 height 12
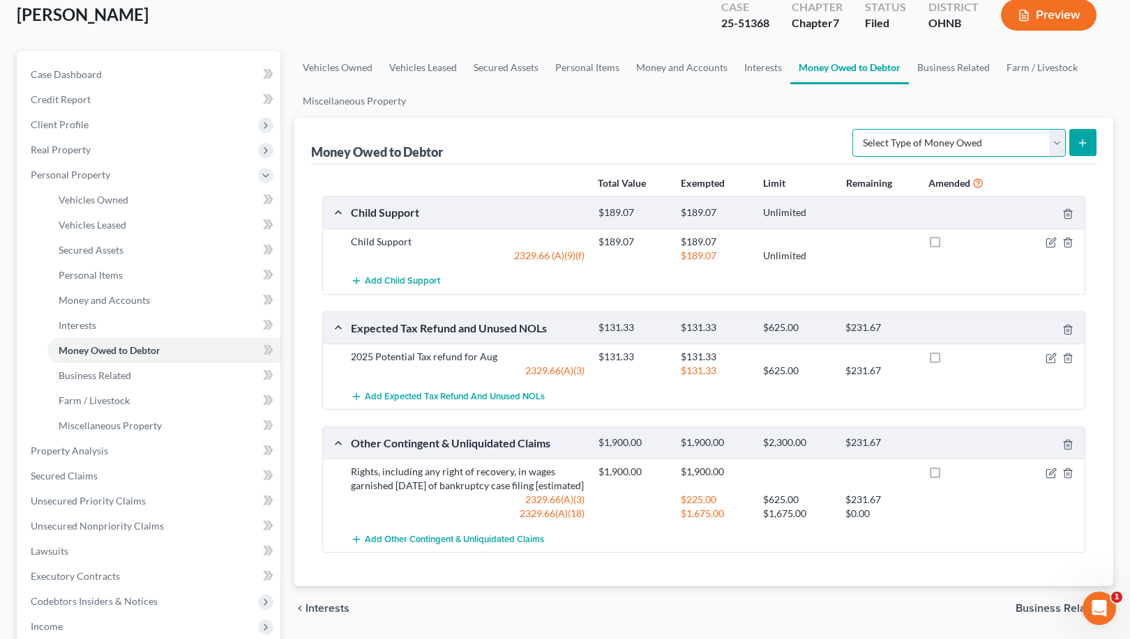
scroll to position [97, 0]
